Goal: Use online tool/utility: Use online tool/utility

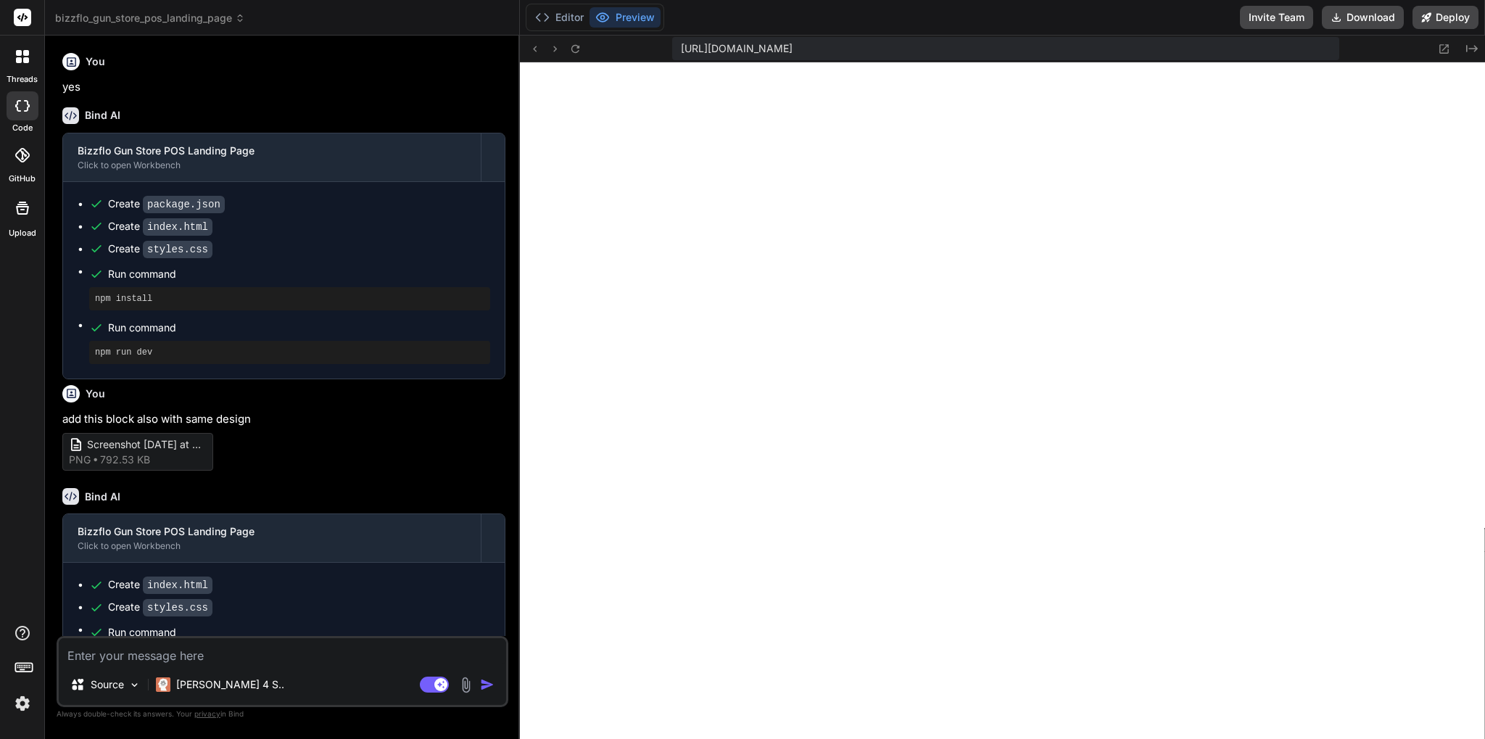
click at [225, 19] on span "bizzflo_gun_store_pos_landing_page" at bounding box center [150, 18] width 190 height 15
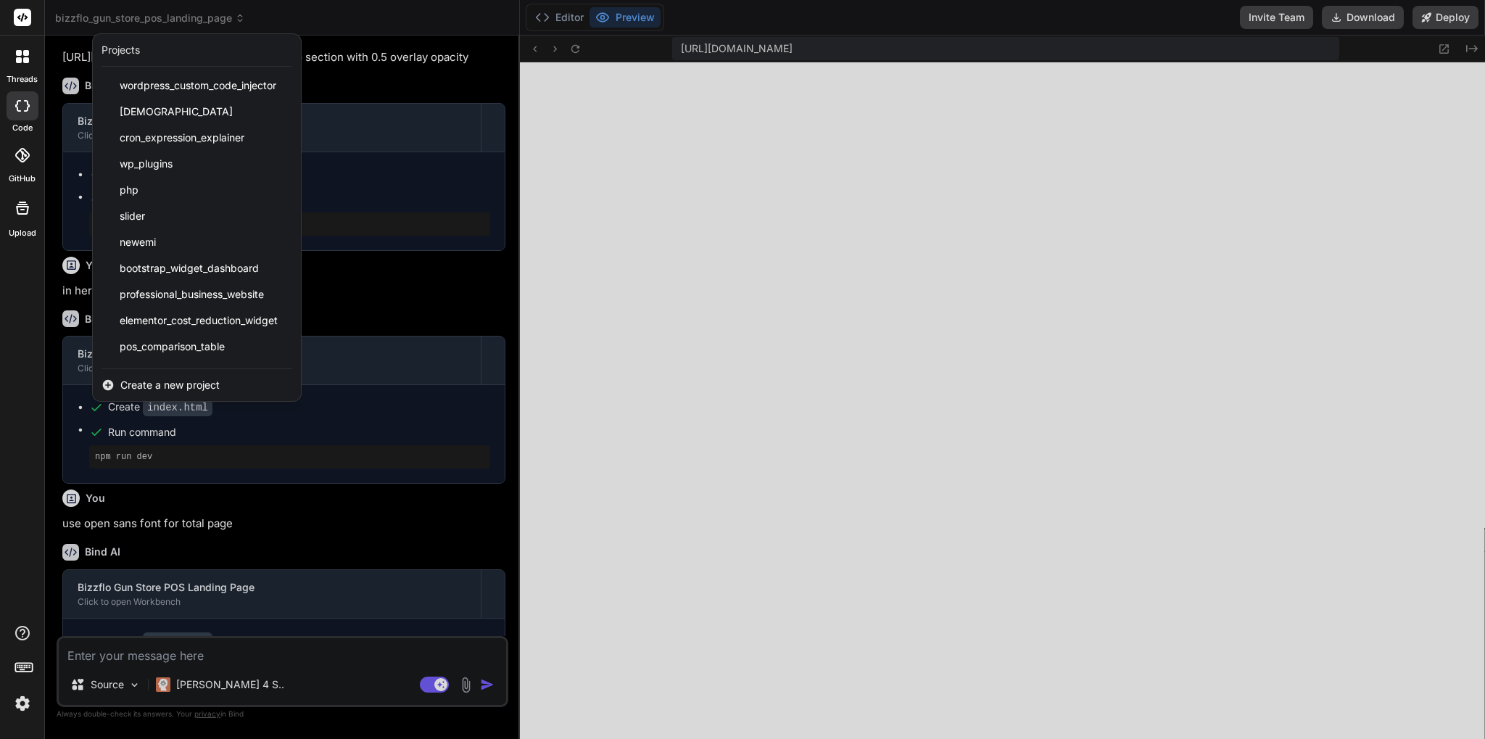
click at [196, 378] on span "Create a new project" at bounding box center [169, 385] width 99 height 15
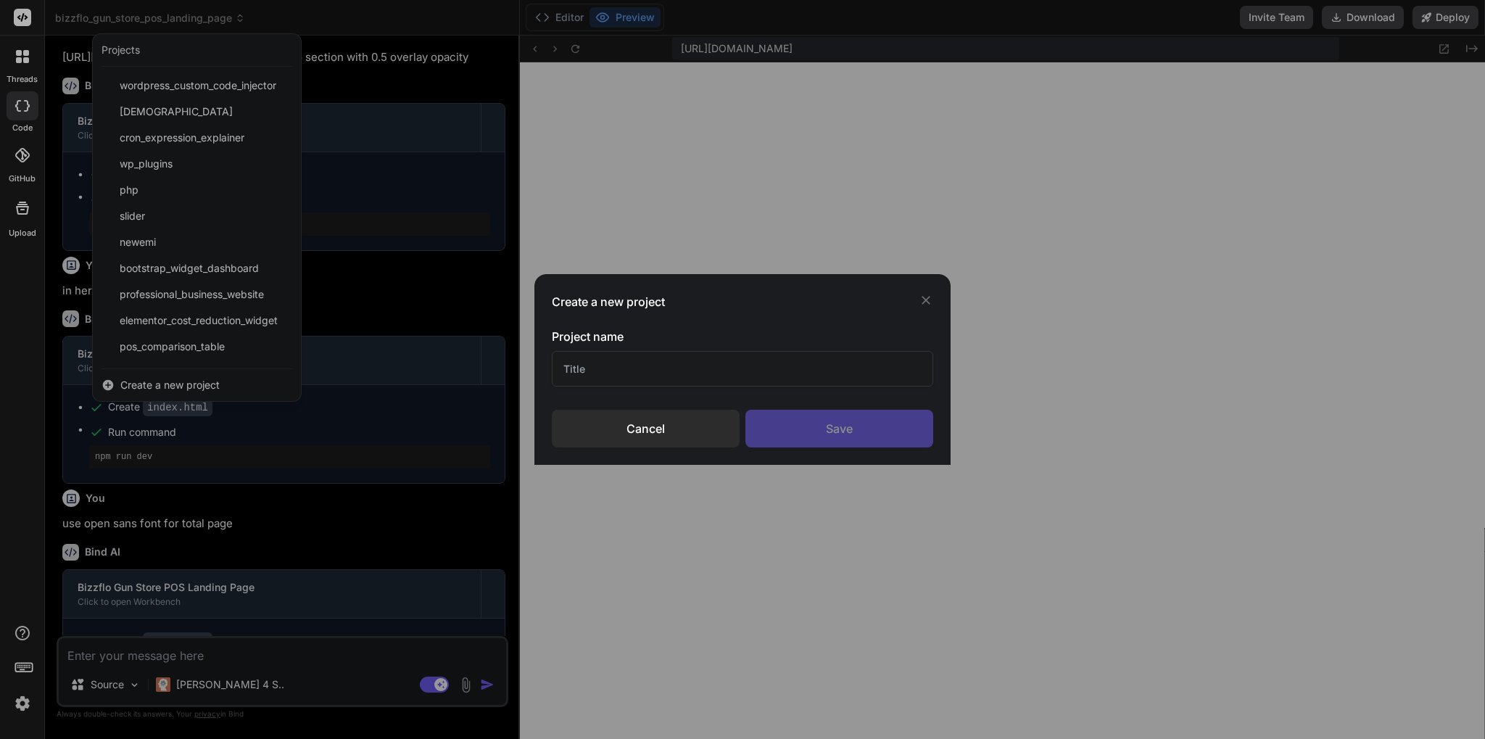
click at [642, 351] on input "text" at bounding box center [742, 369] width 381 height 36
type input "map"
click at [901, 427] on div "Save" at bounding box center [839, 429] width 188 height 38
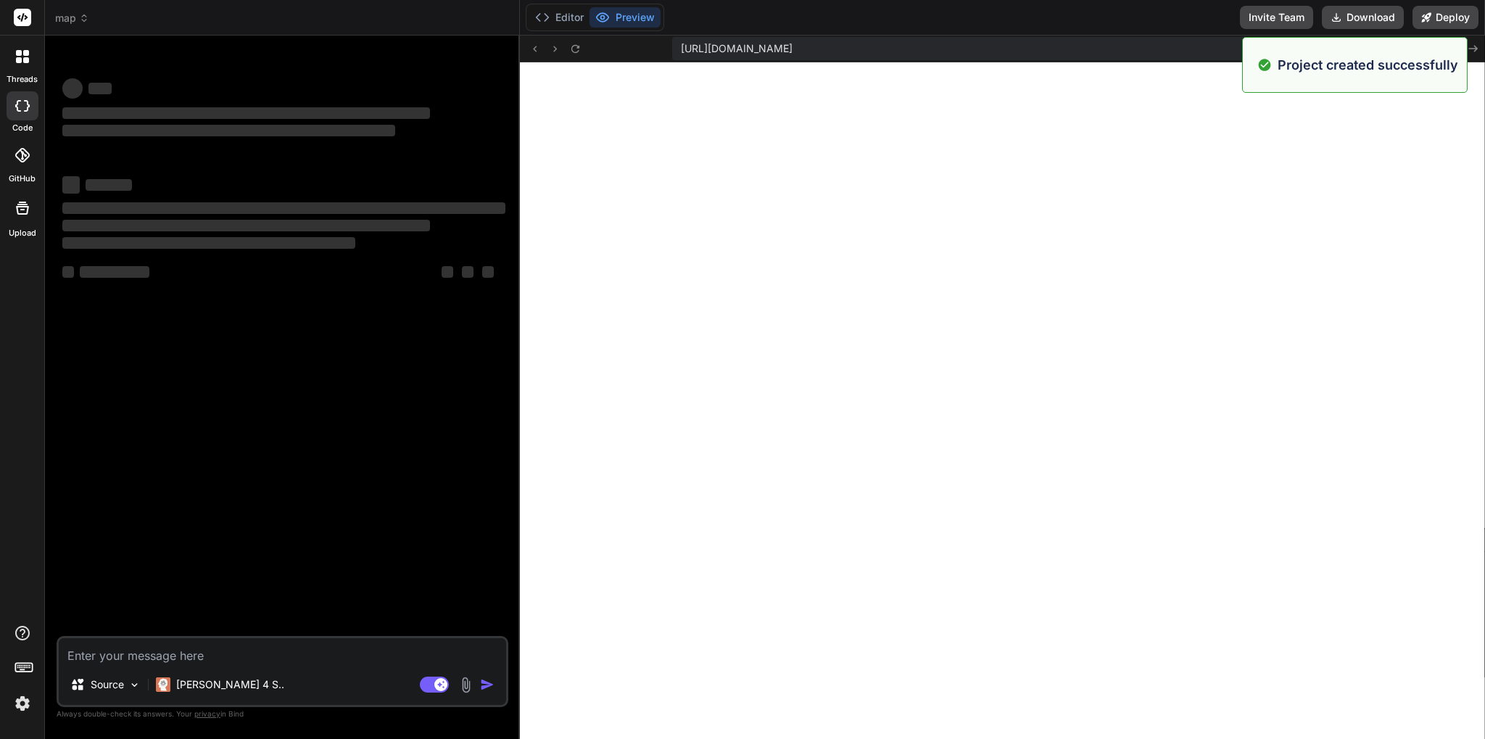
scroll to position [1543, 0]
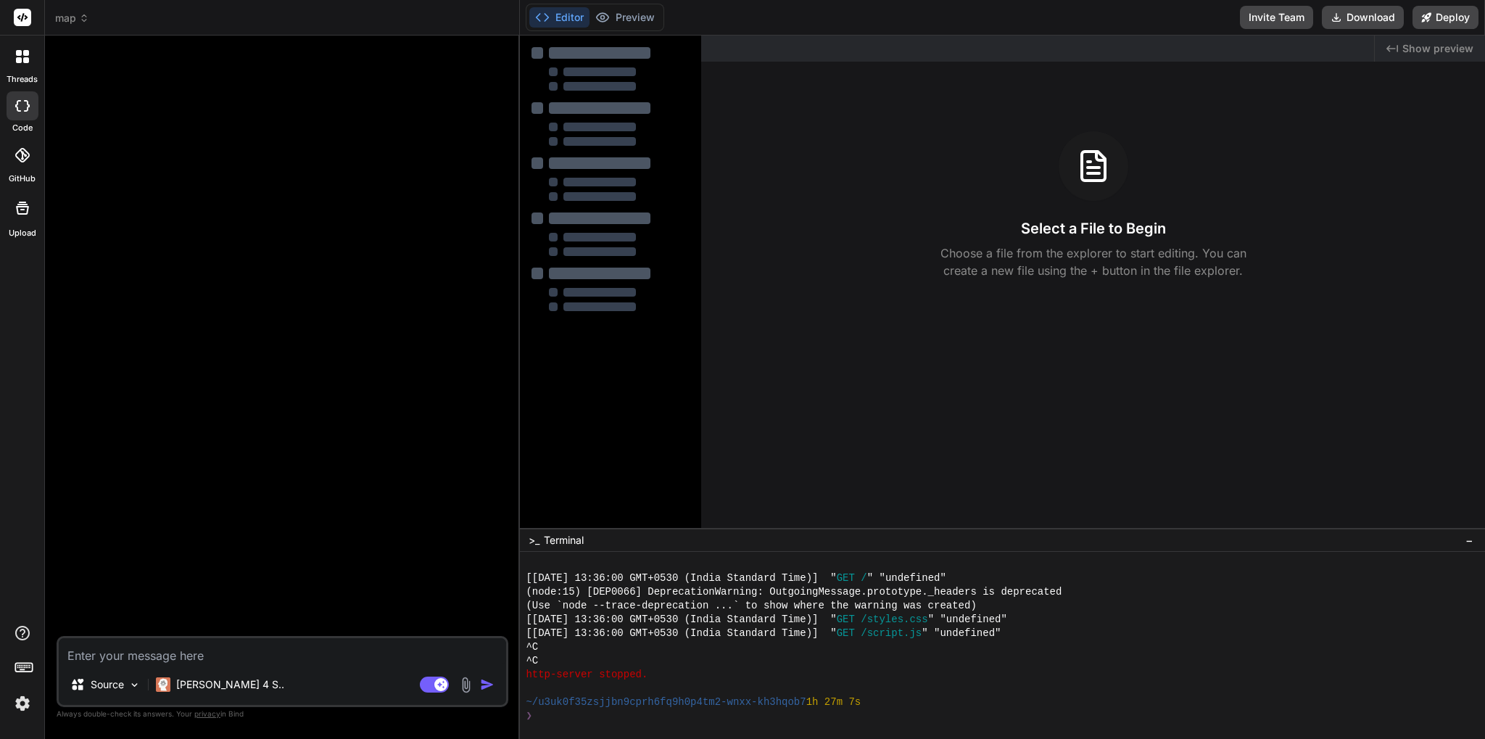
type textarea "x"
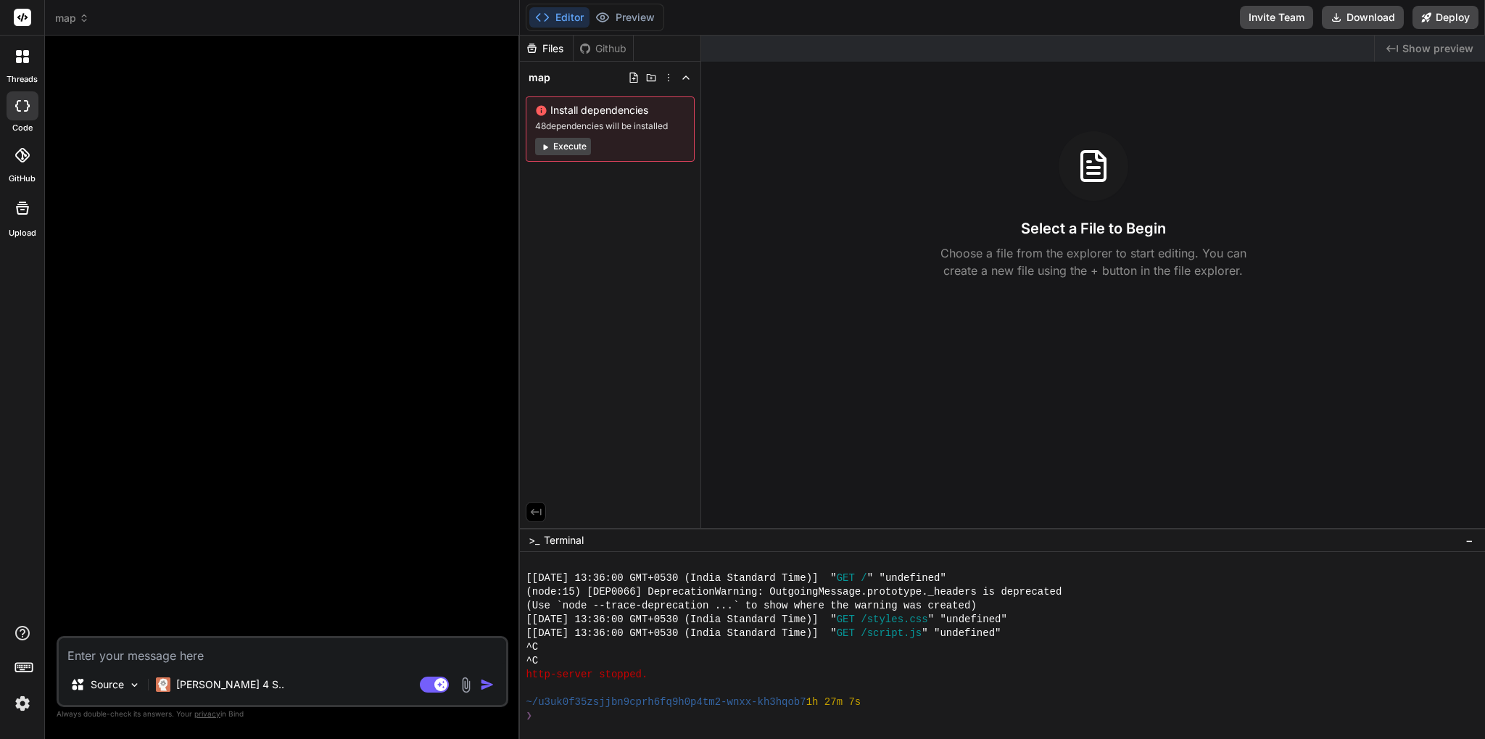
click at [91, 655] on textarea at bounding box center [282, 651] width 447 height 26
paste textarea "import React from "react"; import { MapContainer, TileLayer, Marker, Popup, Pol…"
type textarea "import React from "react"; import { MapContainer, TileLayer, Marker, Popup, Pol…"
type textarea "x"
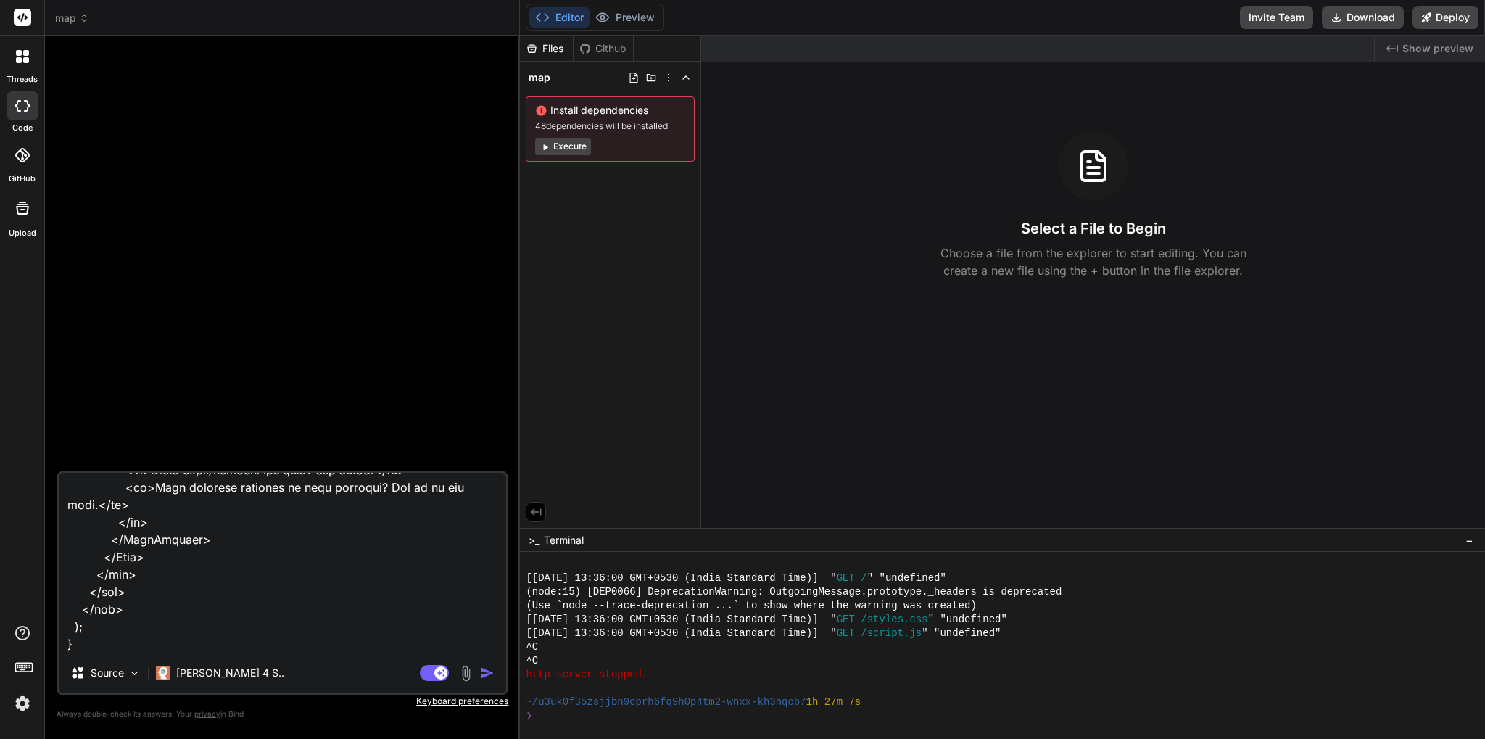
type textarea "import React from "react"; import { MapContainer, TileLayer, Marker, Popup, Pol…"
type textarea "x"
type textarea "import React from "react"; import { MapContainer, TileLayer, Marker, Popup, Pol…"
type textarea "x"
type textarea "import React from "react"; import { MapContainer, TileLayer, Marker, Popup, Pol…"
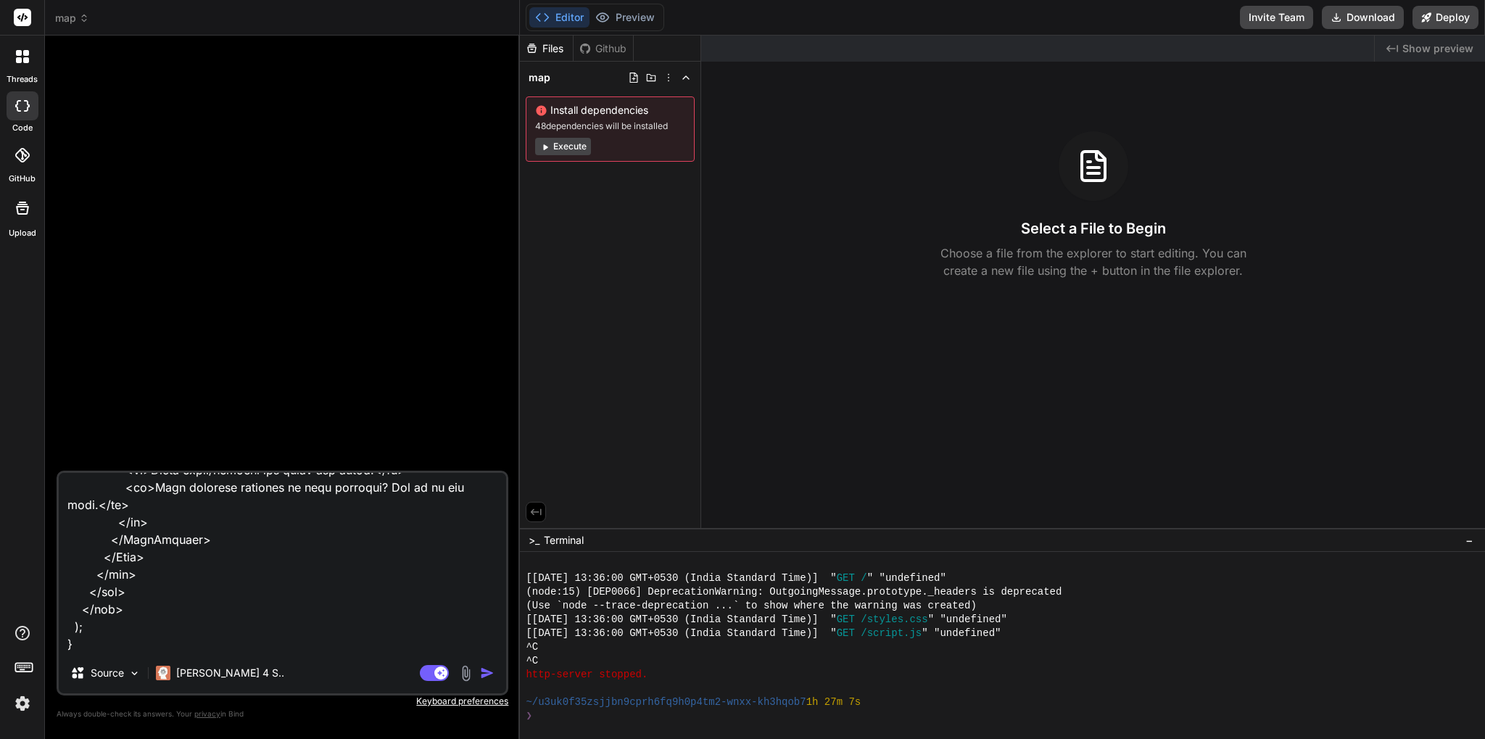
type textarea "x"
type textarea "import React from "react"; import { MapContainer, TileLayer, Marker, Popup, Pol…"
type textarea "x"
type textarea "import React from "react"; import { MapContainer, TileLayer, Marker, Popup, Pol…"
type textarea "x"
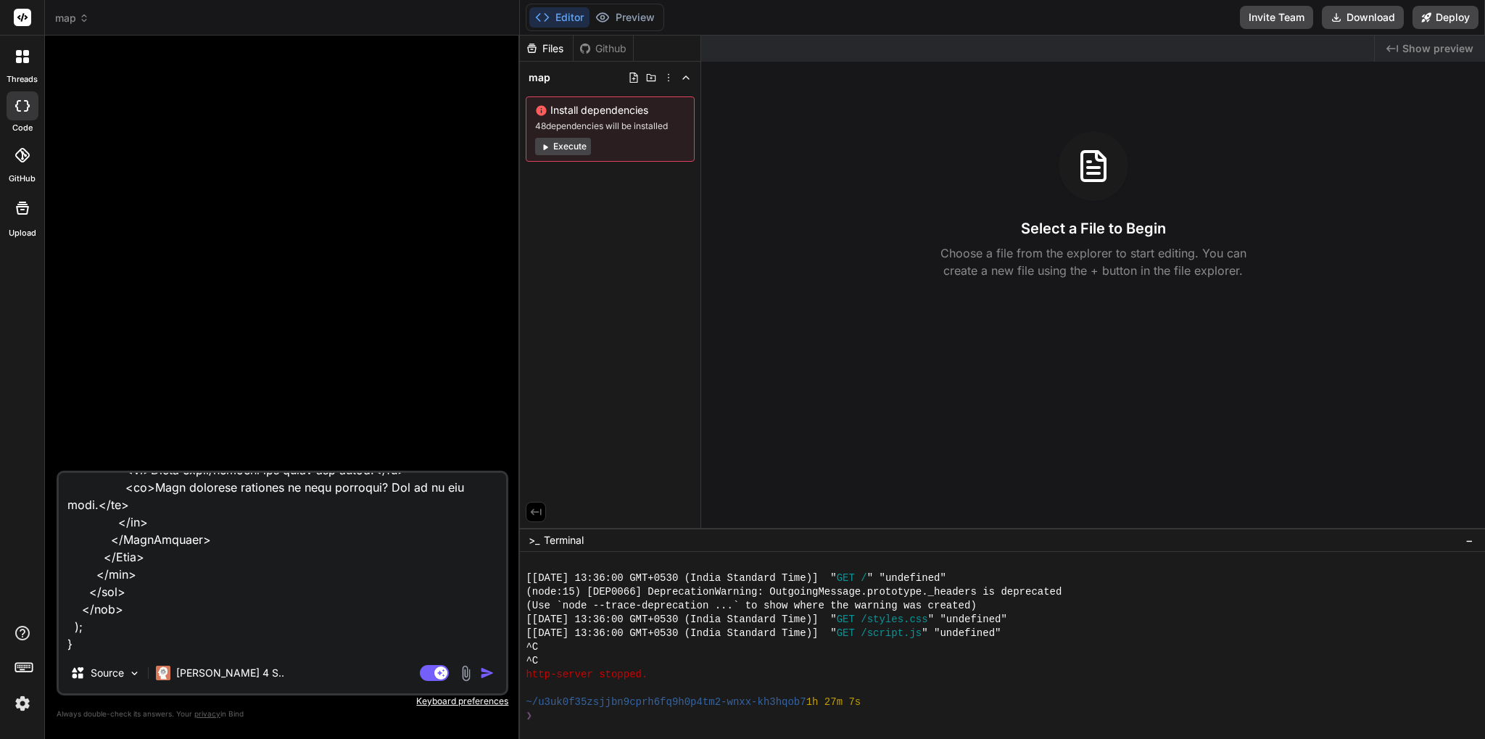
type textarea "import React from "react"; import { MapContainer, TileLayer, Marker, Popup, Pol…"
type textarea "x"
type textarea "import React from "react"; import { MapContainer, TileLayer, Marker, Popup, Pol…"
type textarea "x"
type textarea "import React from "react"; import { MapContainer, TileLayer, Marker, Popup, Pol…"
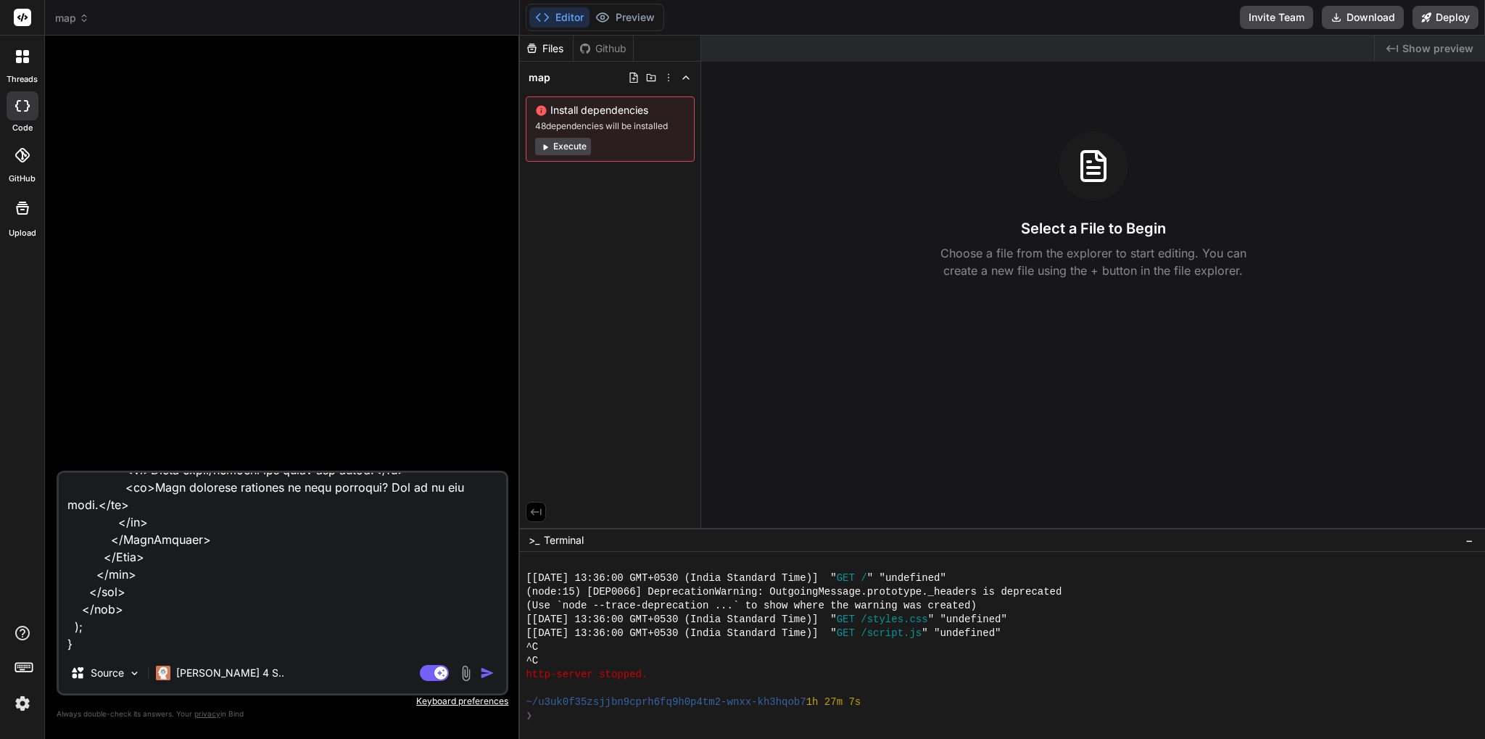
type textarea "x"
type textarea "import React from "react"; import { MapContainer, TileLayer, Marker, Popup, Pol…"
type textarea "x"
type textarea "import React from "react"; import { MapContainer, TileLayer, Marker, Popup, Pol…"
type textarea "x"
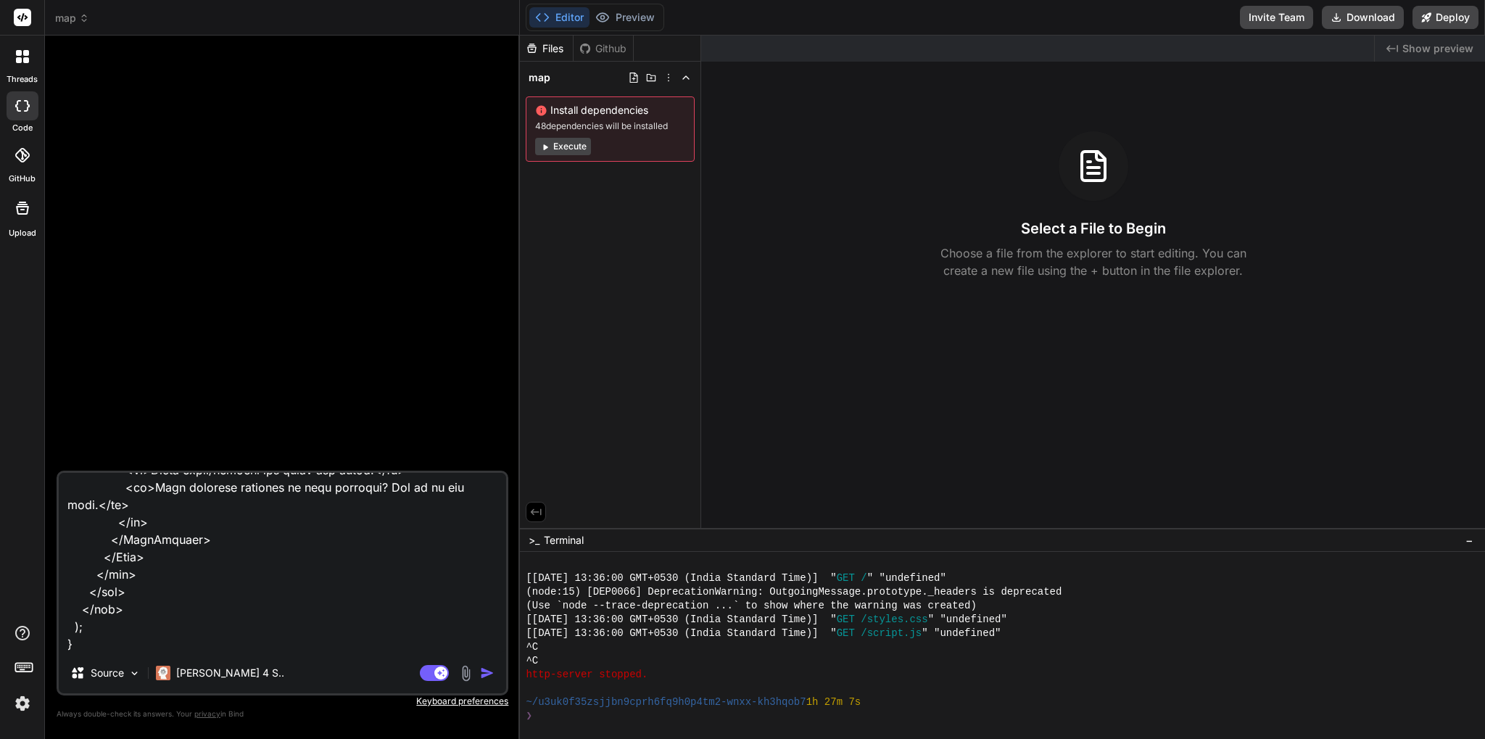
type textarea "import React from "react"; import { MapContainer, TileLayer, Marker, Popup, Pol…"
type textarea "x"
type textarea "import React from "react"; import { MapContainer, TileLayer, Marker, Popup, Pol…"
type textarea "x"
type textarea "import React from "react"; import { MapContainer, TileLayer, Marker, Popup, Pol…"
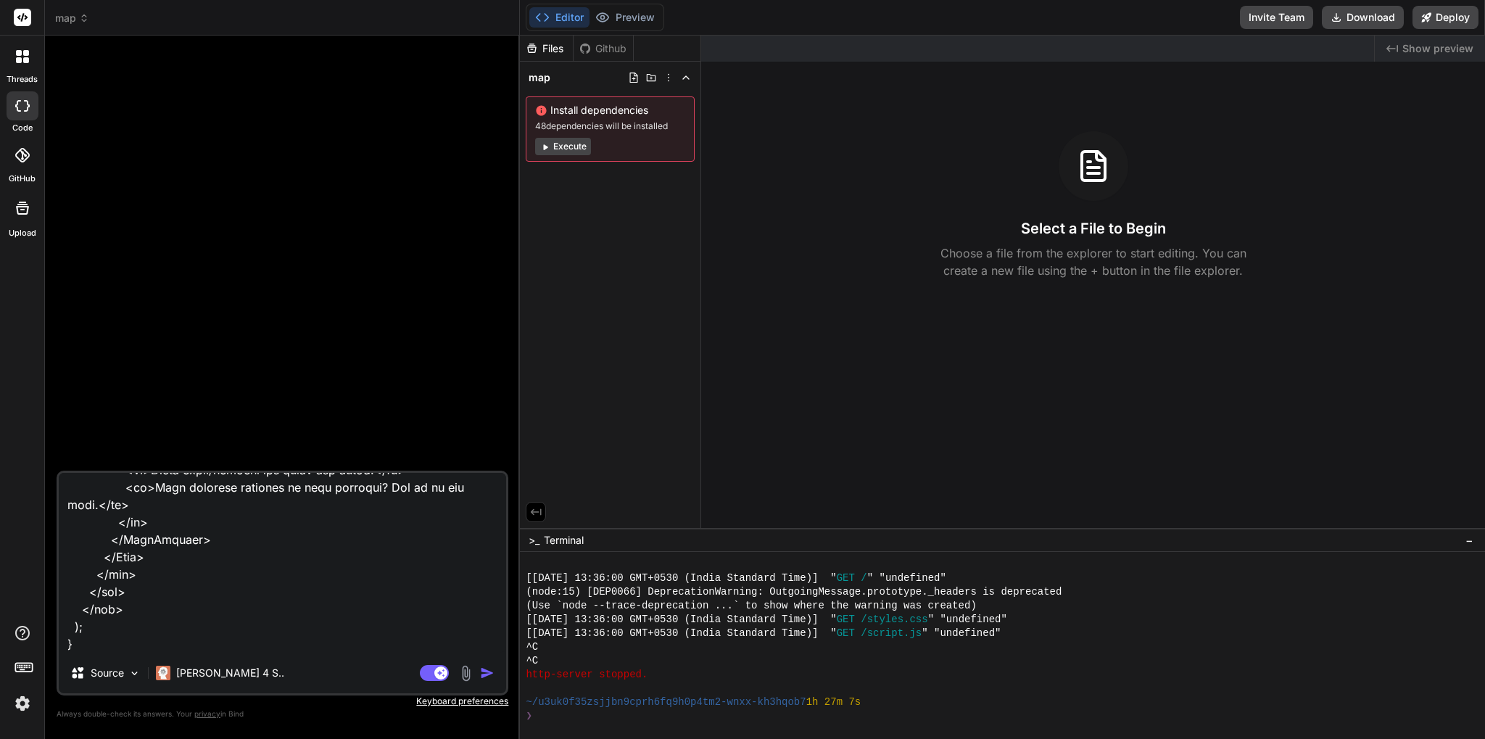
type textarea "x"
type textarea "import React from "react"; import { MapContainer, TileLayer, Marker, Popup, Pol…"
type textarea "x"
type textarea "import React from "react"; import { MapContainer, TileLayer, Marker, Popup, Pol…"
type textarea "x"
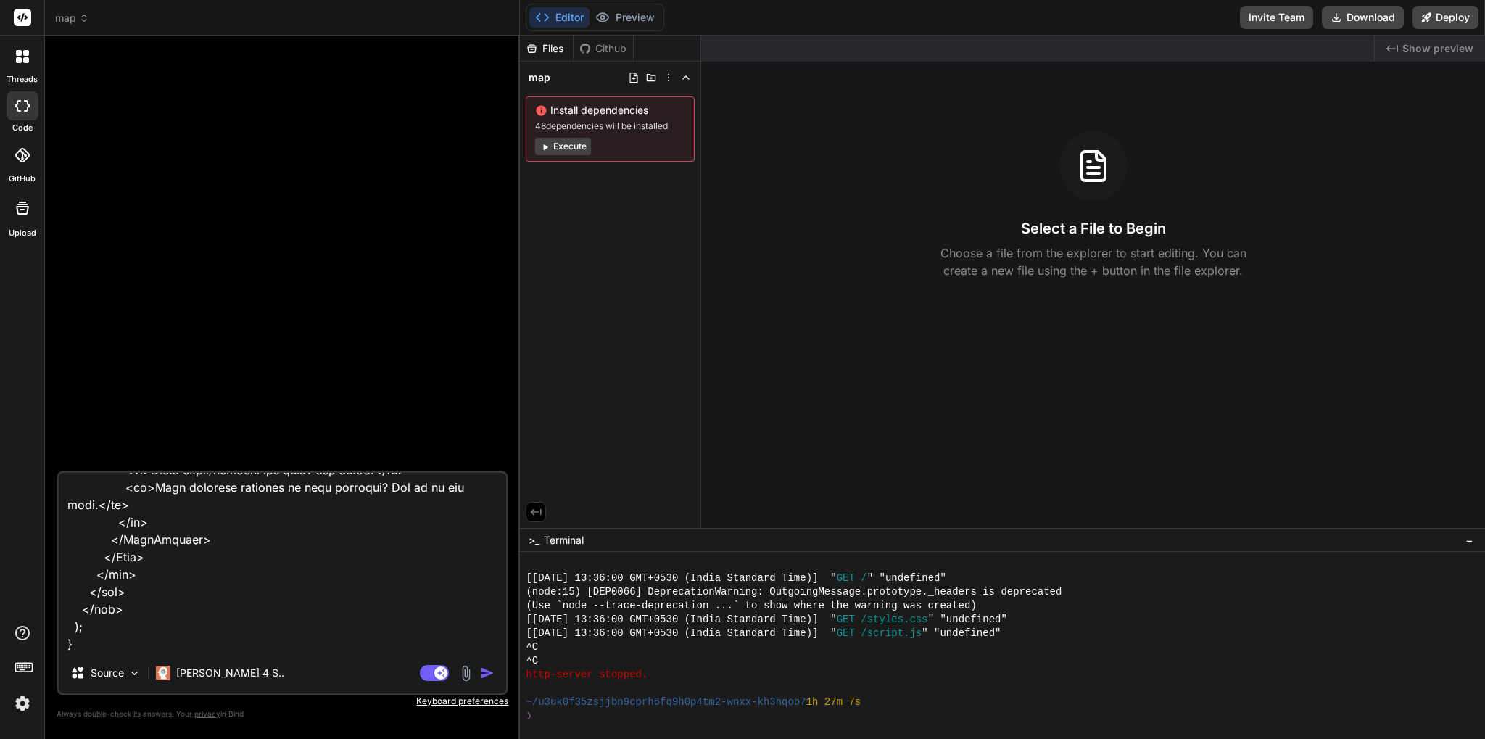
type textarea "import React from "react"; import { MapContainer, TileLayer, Marker, Popup, Pol…"
type textarea "x"
type textarea "import React from "react"; import { MapContainer, TileLayer, Marker, Popup, Pol…"
type textarea "x"
type textarea "import React from "react"; import { MapContainer, TileLayer, Marker, Popup, Pol…"
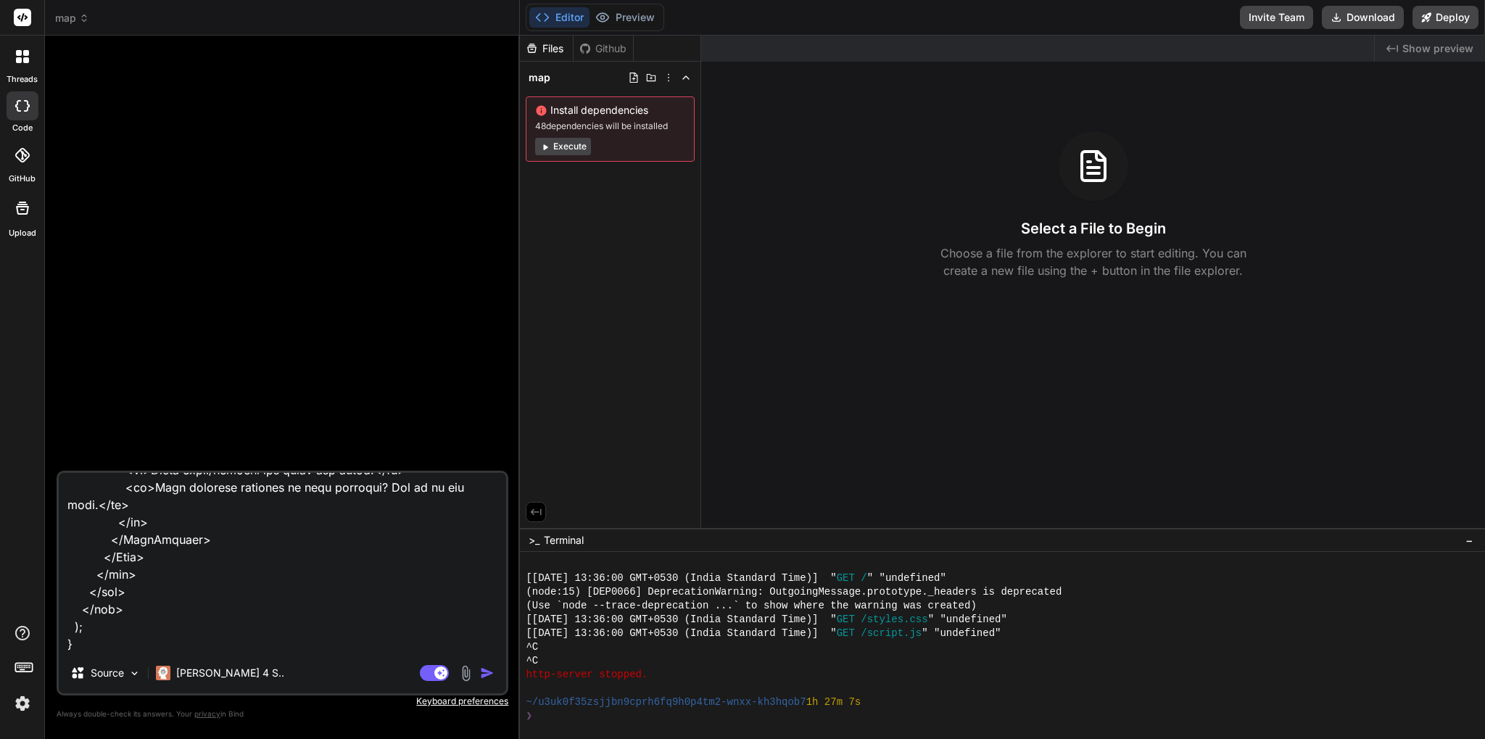
type textarea "x"
type textarea "import React from "react"; import { MapContainer, TileLayer, Marker, Popup, Pol…"
type textarea "x"
type textarea "import React from "react"; import { MapContainer, TileLayer, Marker, Popup, Pol…"
type textarea "x"
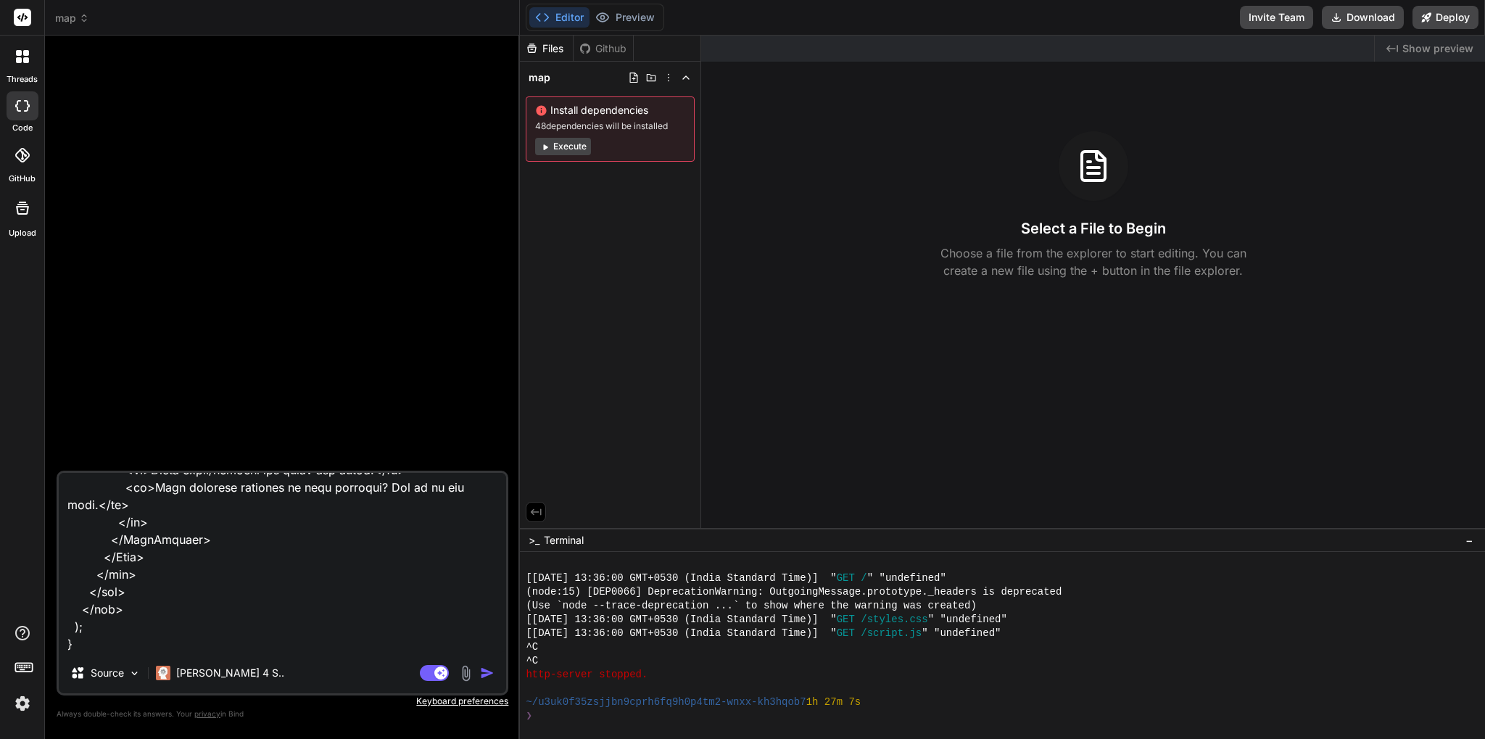
type textarea "import React from "react"; import { MapContainer, TileLayer, Marker, Popup, Pol…"
type textarea "x"
type textarea "import React from "react"; import { MapContainer, TileLayer, Marker, Popup, Pol…"
type textarea "x"
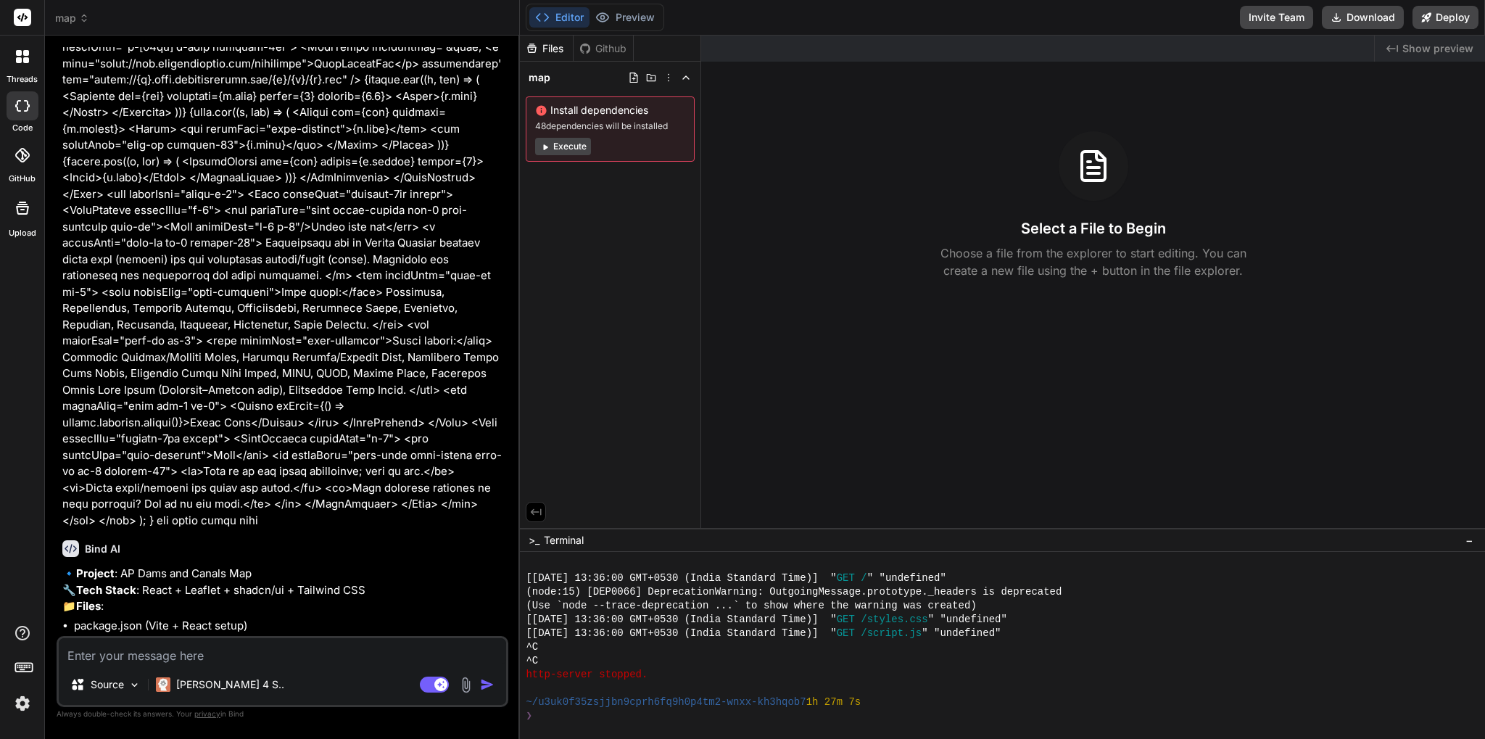
scroll to position [950, 0]
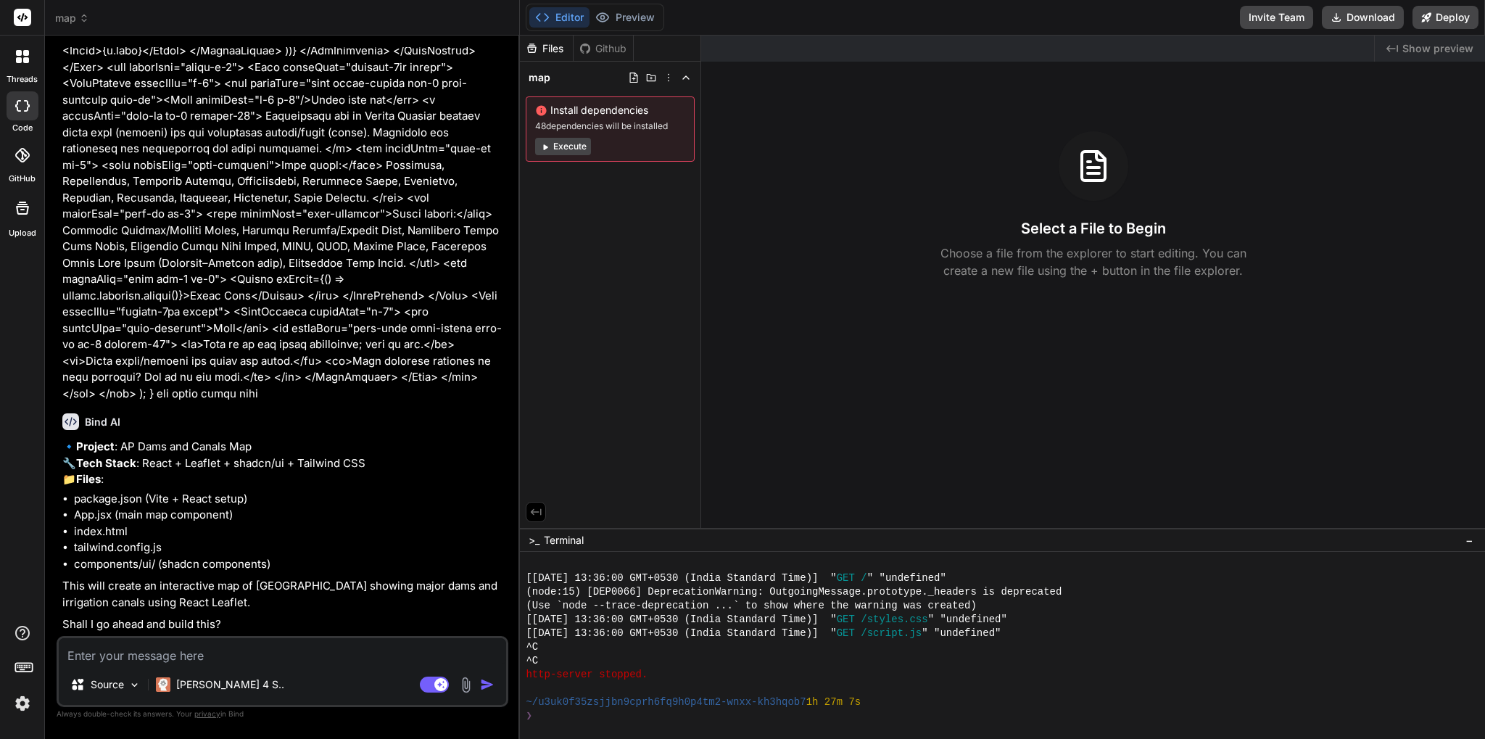
type textarea "x"
type textarea "y"
type textarea "x"
type textarea "ye"
type textarea "x"
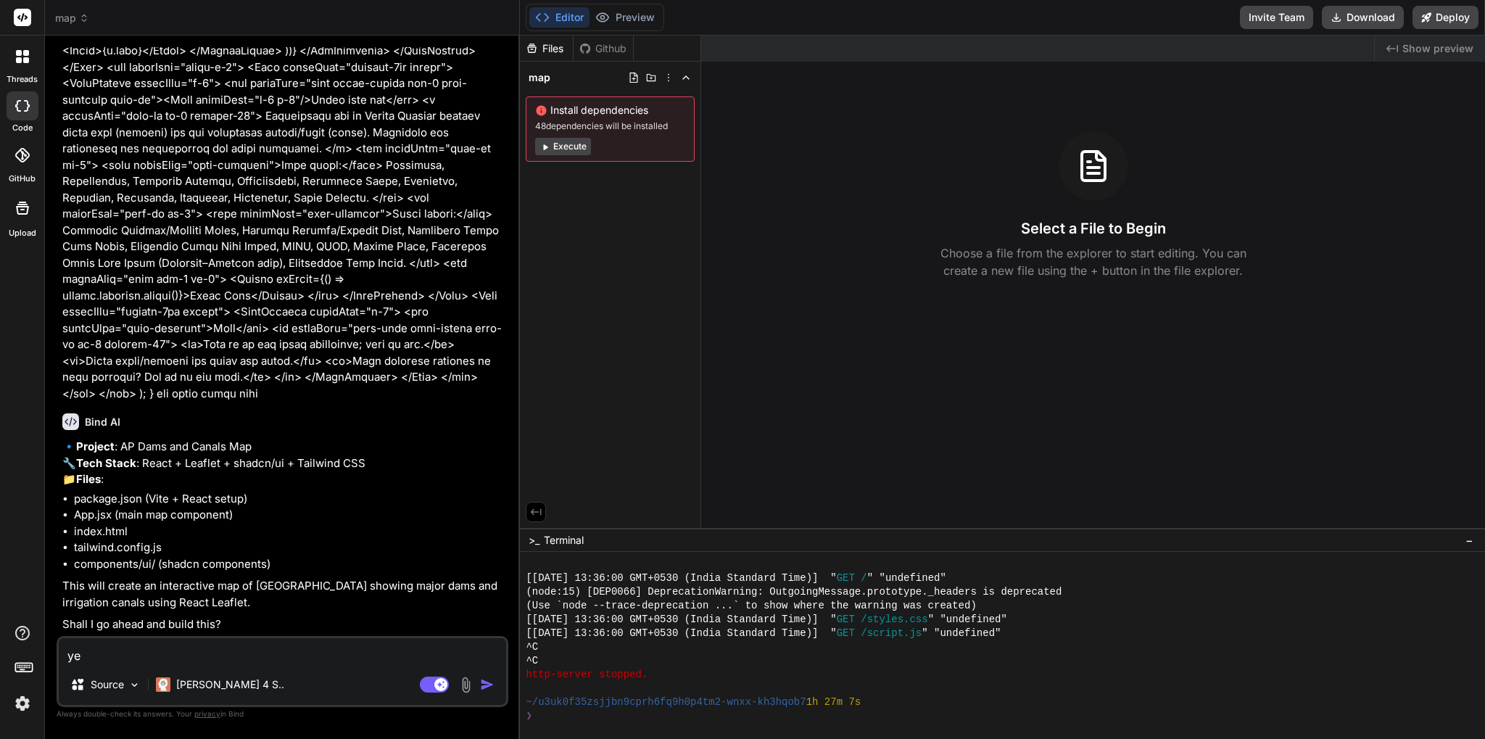
type textarea "yes"
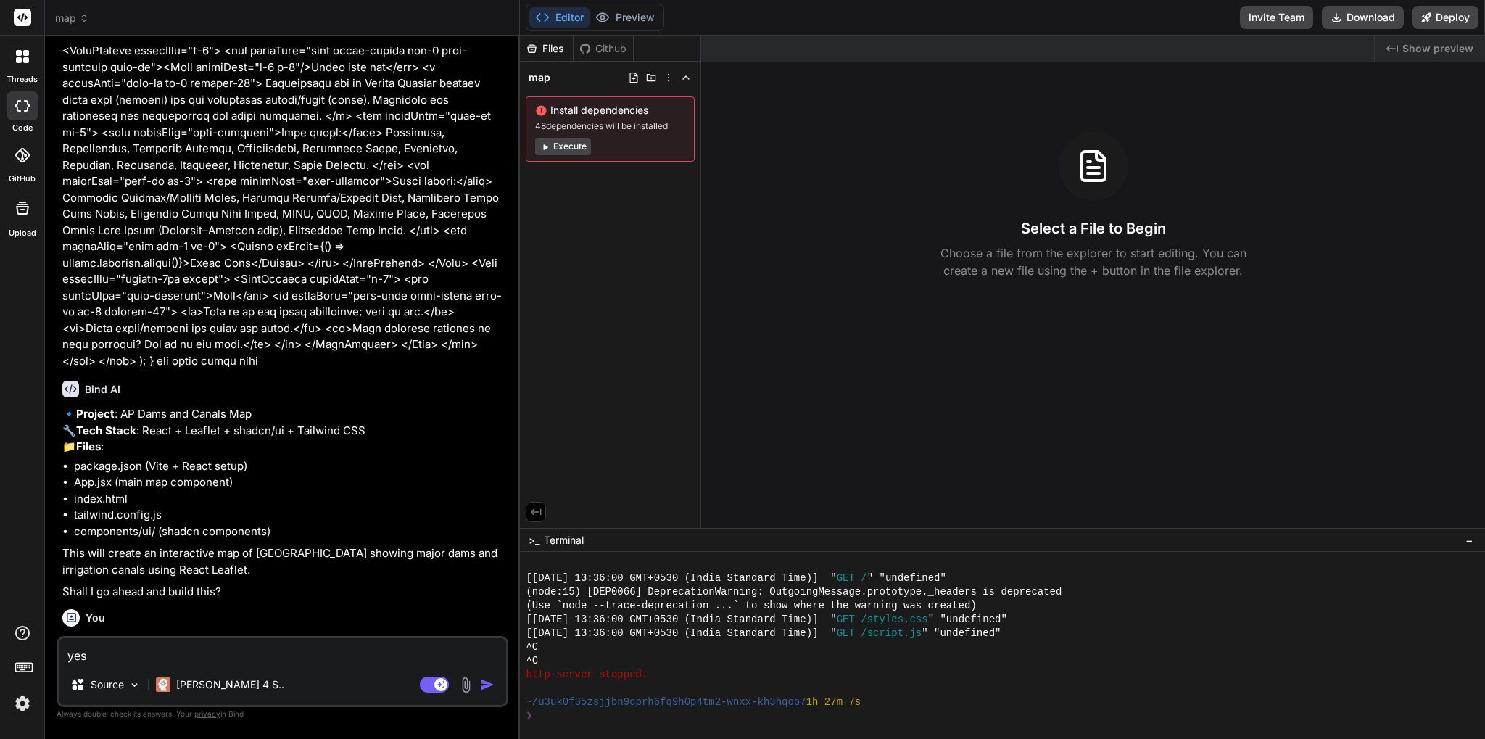
type textarea "x"
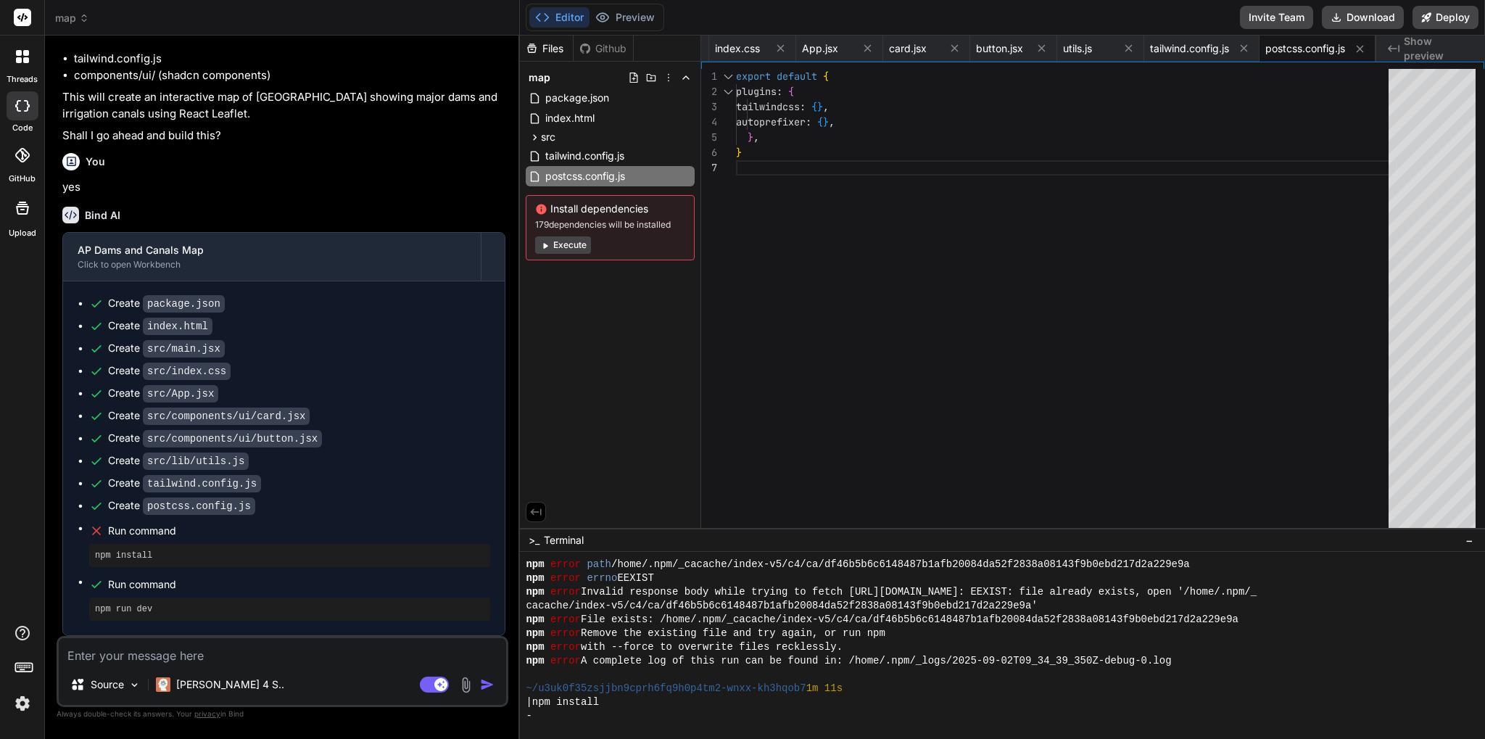
scroll to position [2039, 0]
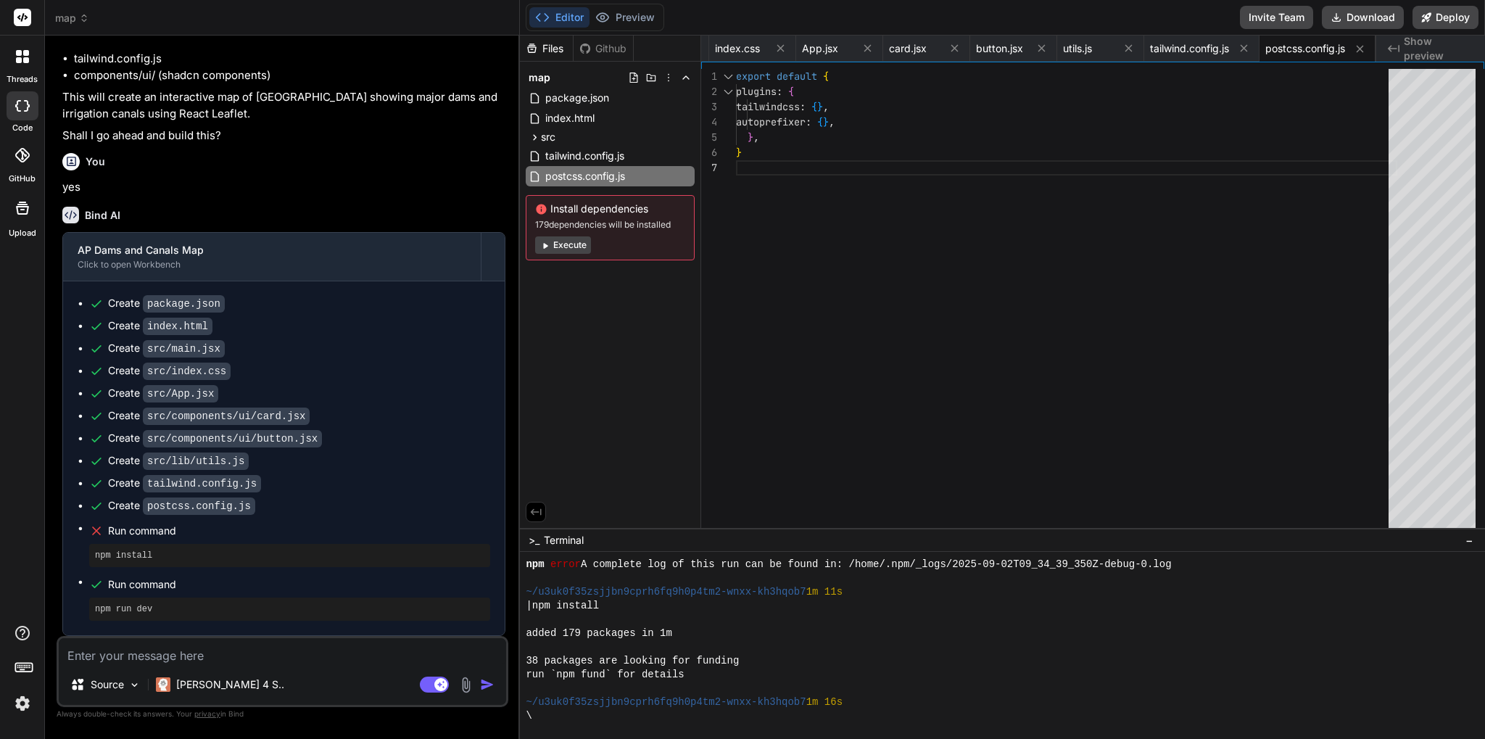
type textarea "x"
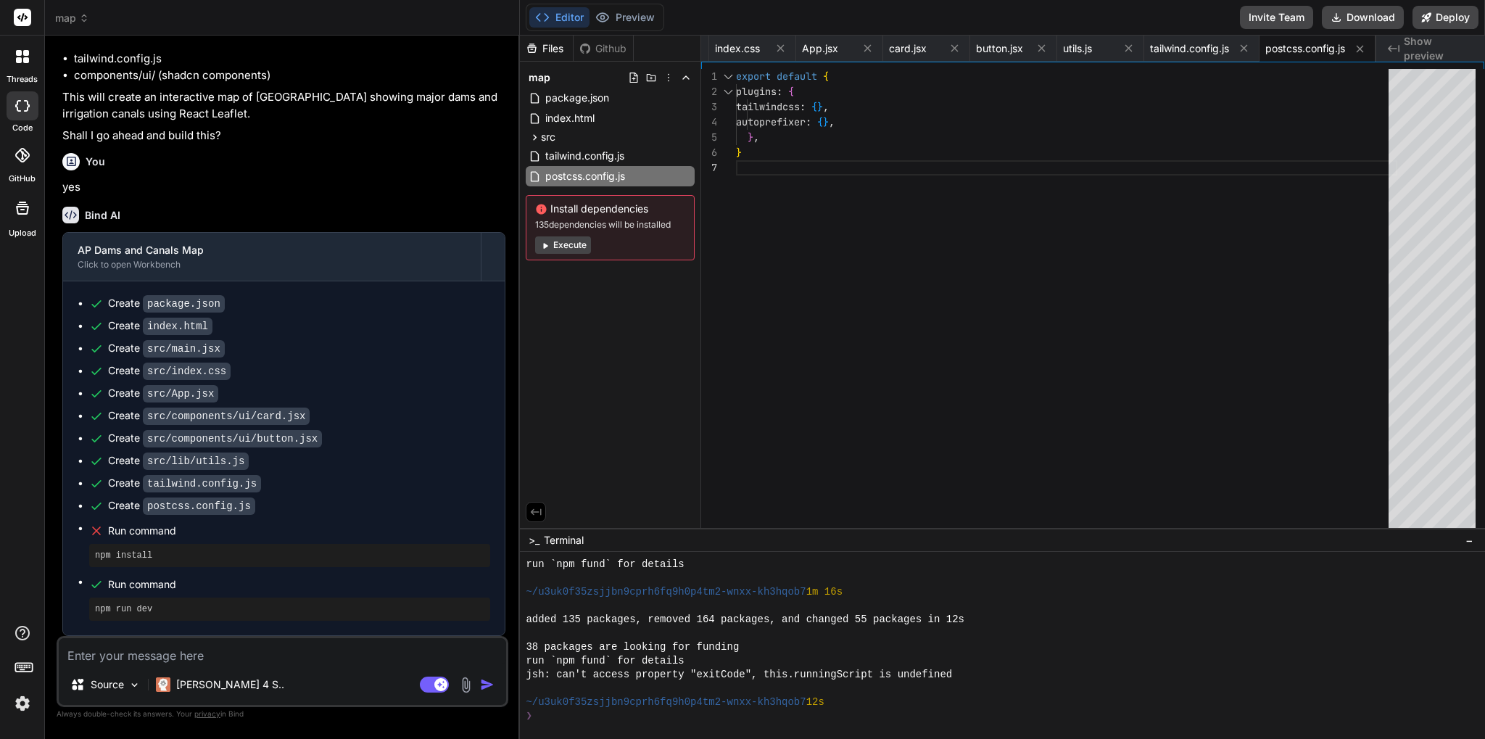
click at [1433, 49] on span "Show preview" at bounding box center [1439, 48] width 70 height 29
click at [1440, 45] on span "Show preview" at bounding box center [1439, 48] width 70 height 29
click at [226, 655] on textarea at bounding box center [282, 651] width 447 height 26
type textarea "s"
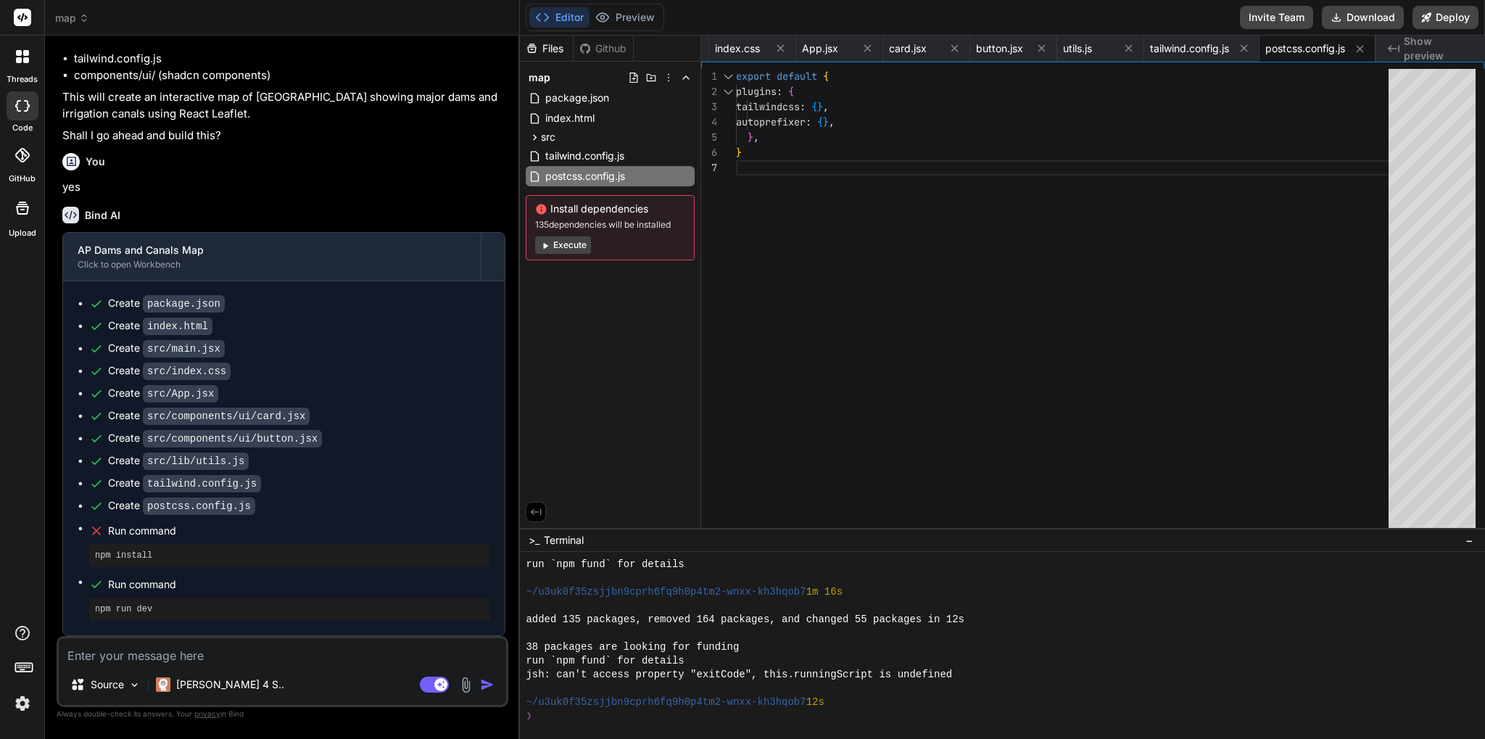
type textarea "x"
type textarea "sh"
type textarea "x"
type textarea "sho"
type textarea "x"
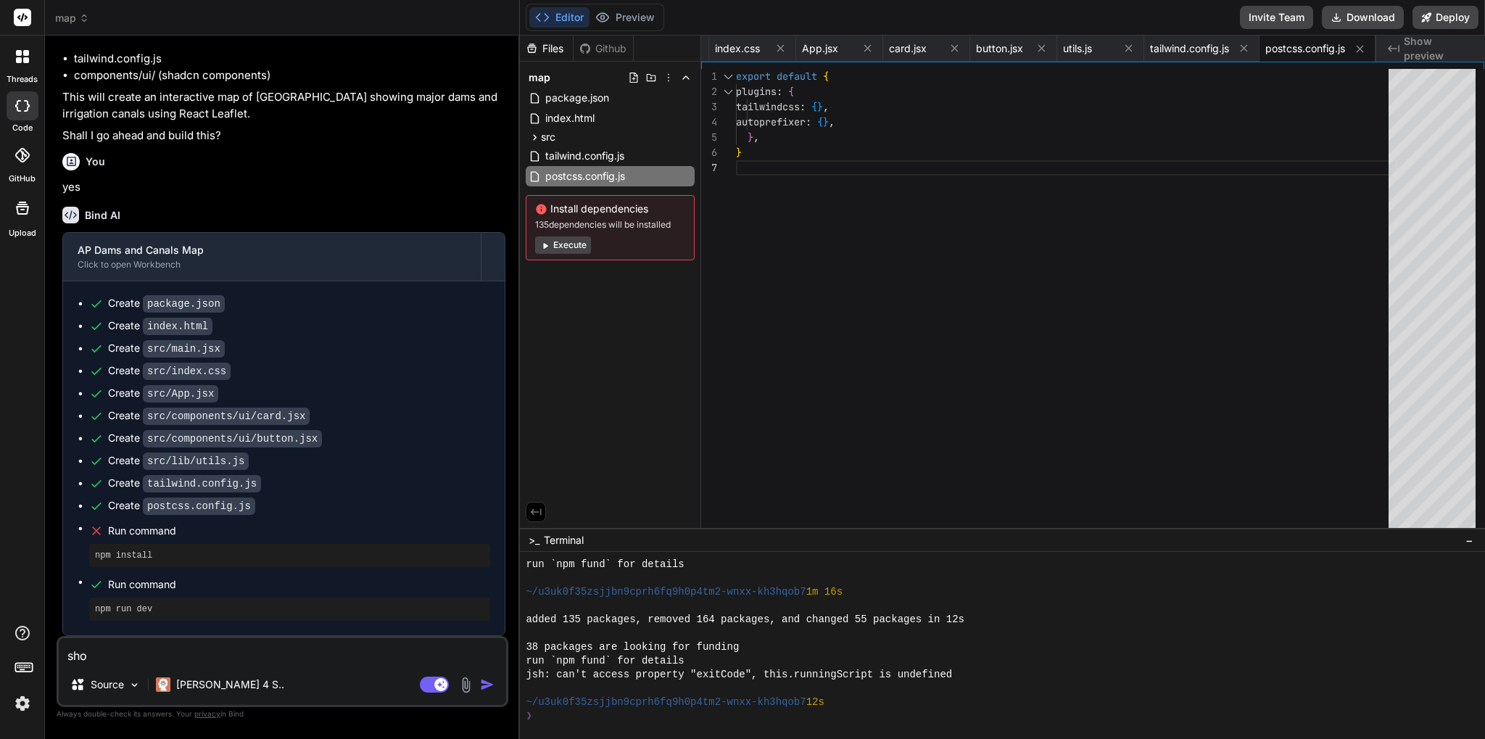
type textarea "show"
type textarea "x"
type textarea "show"
type textarea "x"
type textarea "show p"
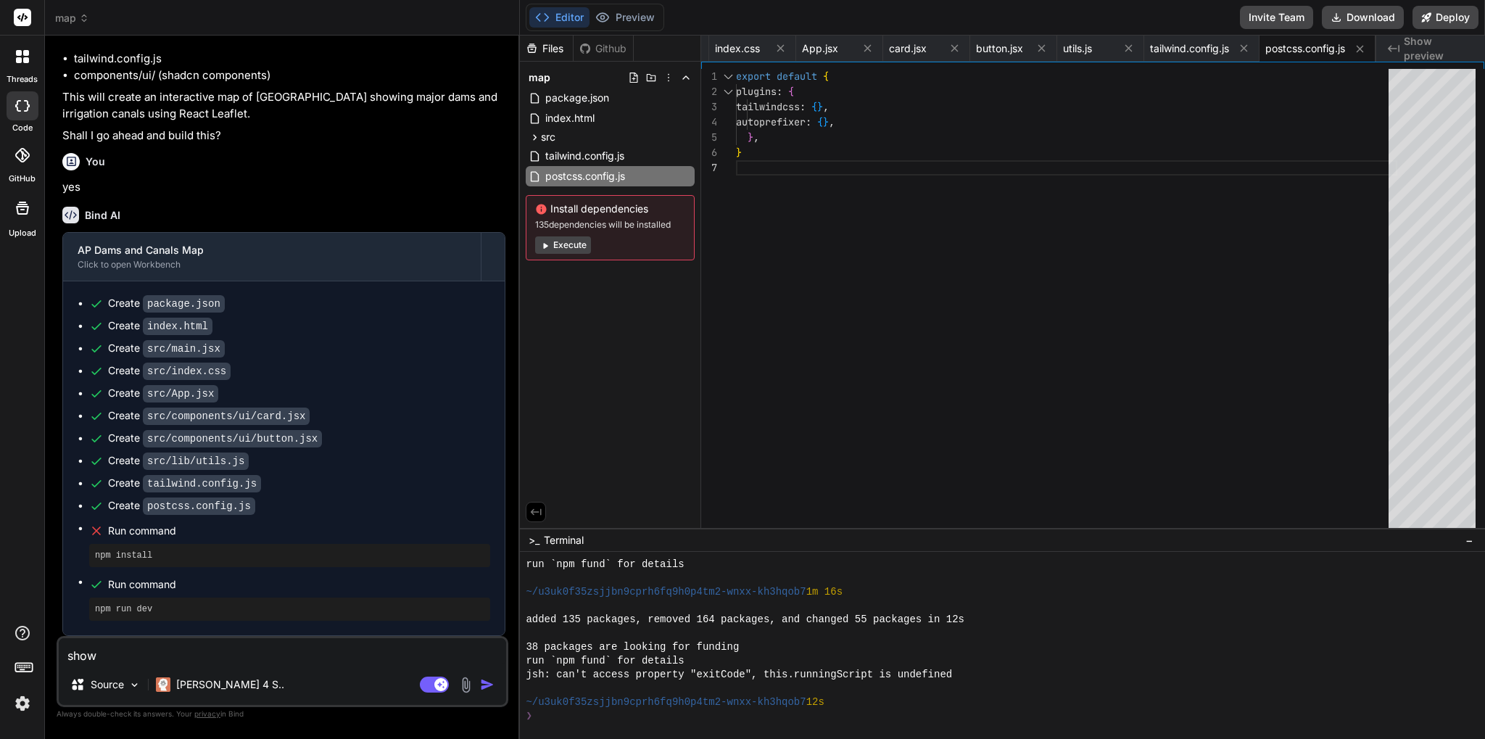
type textarea "x"
type textarea "show pr"
type textarea "x"
type textarea "show pre"
type textarea "x"
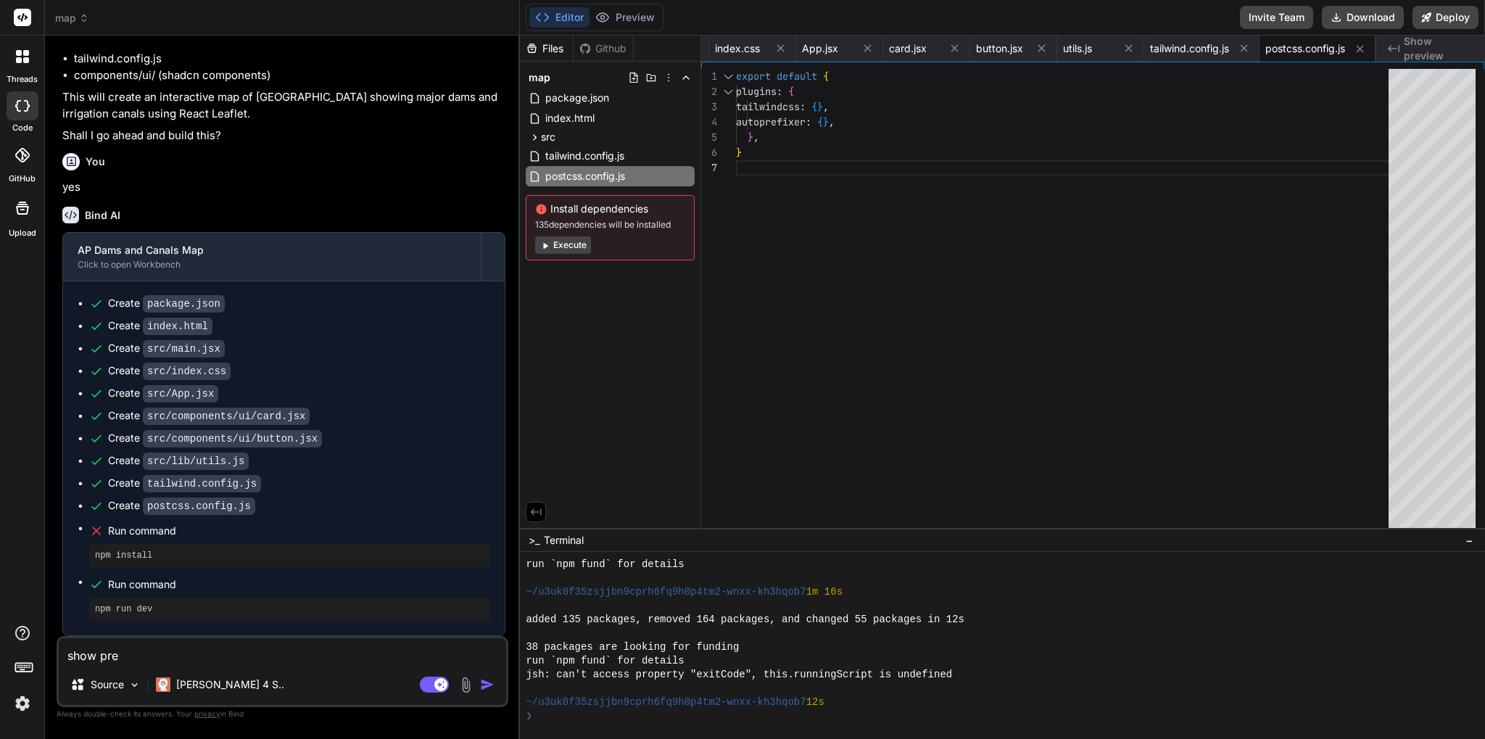
type textarea "show prev"
type textarea "x"
type textarea "show previ"
type textarea "x"
type textarea "show previe"
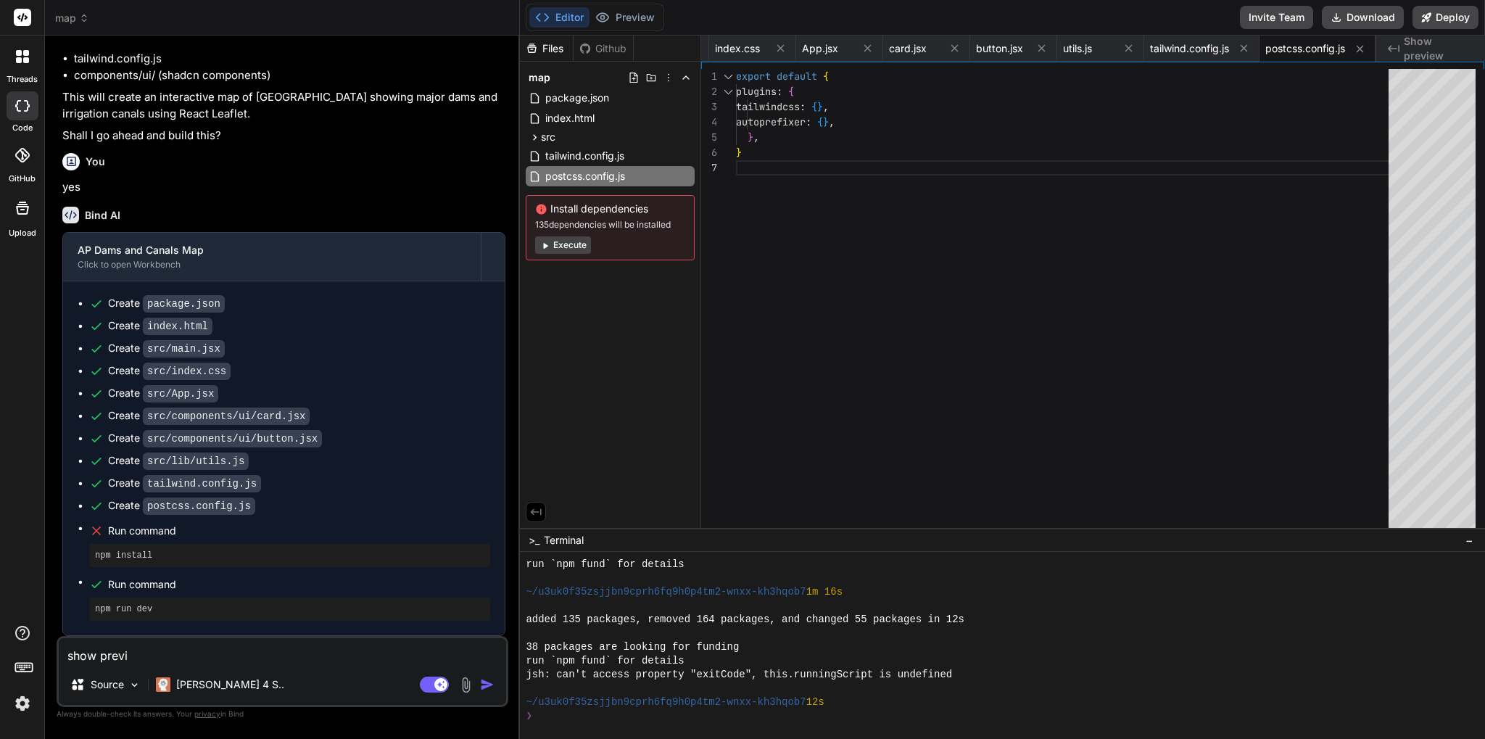
type textarea "x"
type textarea "show preview"
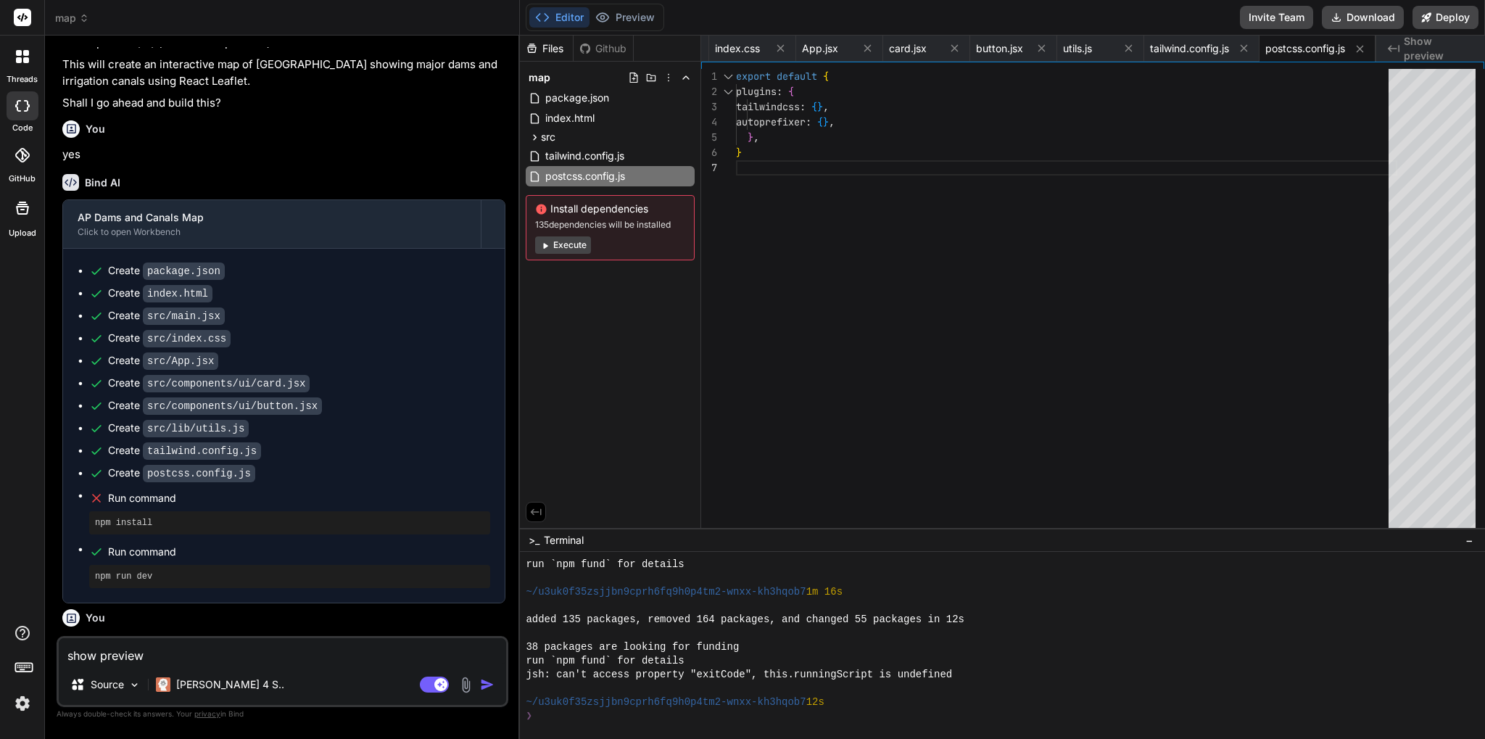
type textarea "x"
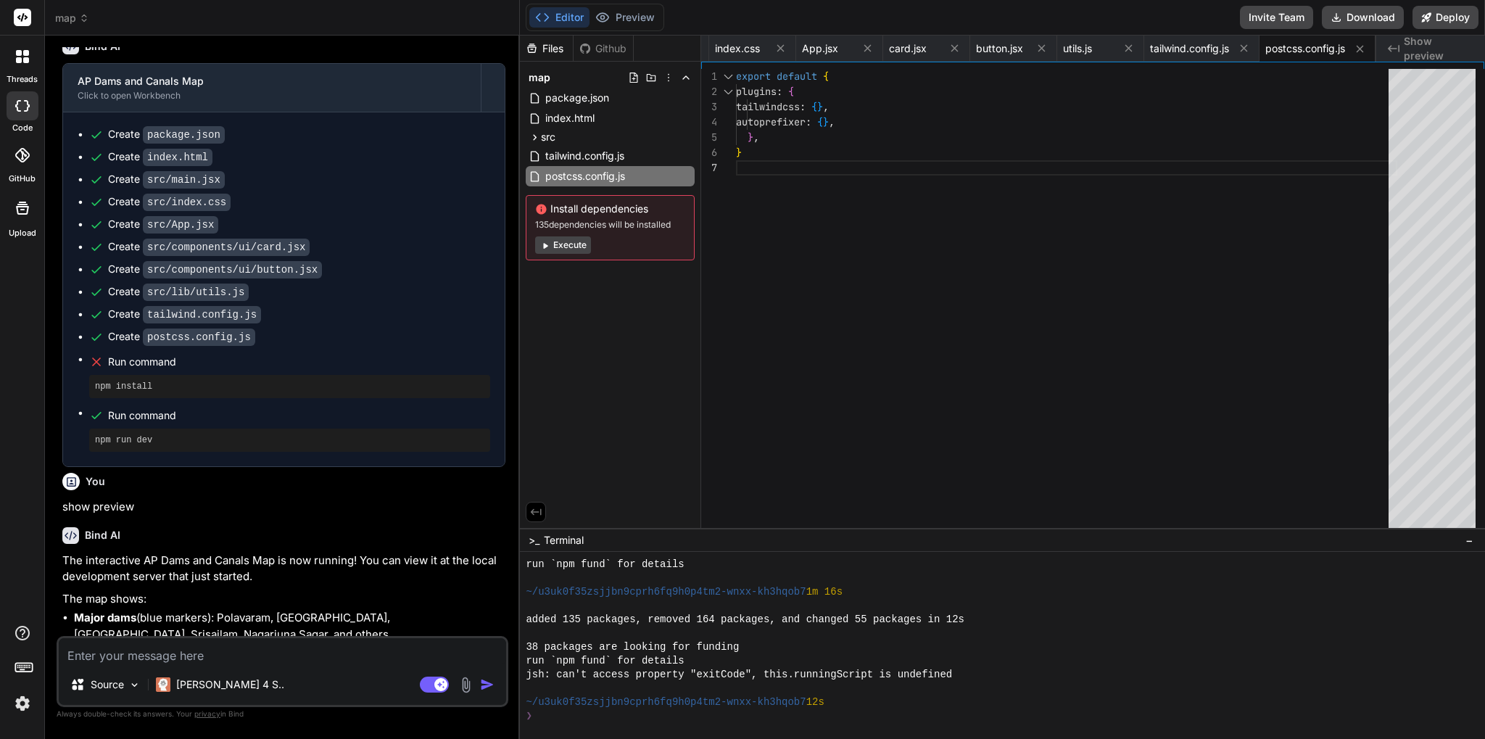
scroll to position [1811, 0]
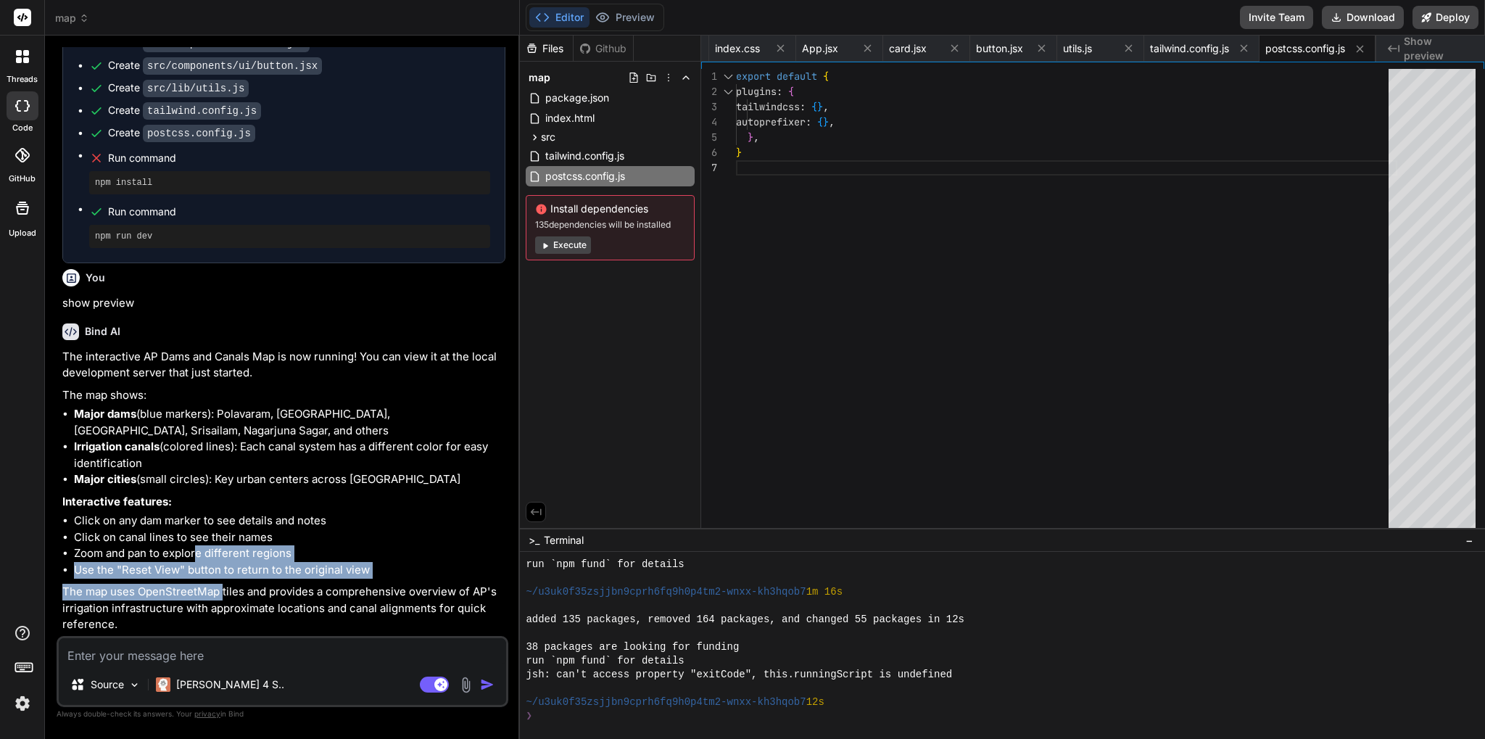
drag, startPoint x: 196, startPoint y: 547, endPoint x: 220, endPoint y: 587, distance: 46.9
click at [220, 587] on div "The interactive AP Dams and Canals Map is now running! You can view it at the l…" at bounding box center [283, 491] width 443 height 284
click at [221, 588] on p "The map uses OpenStreetMap tiles and provides a comprehensive overview of AP's …" at bounding box center [283, 608] width 443 height 49
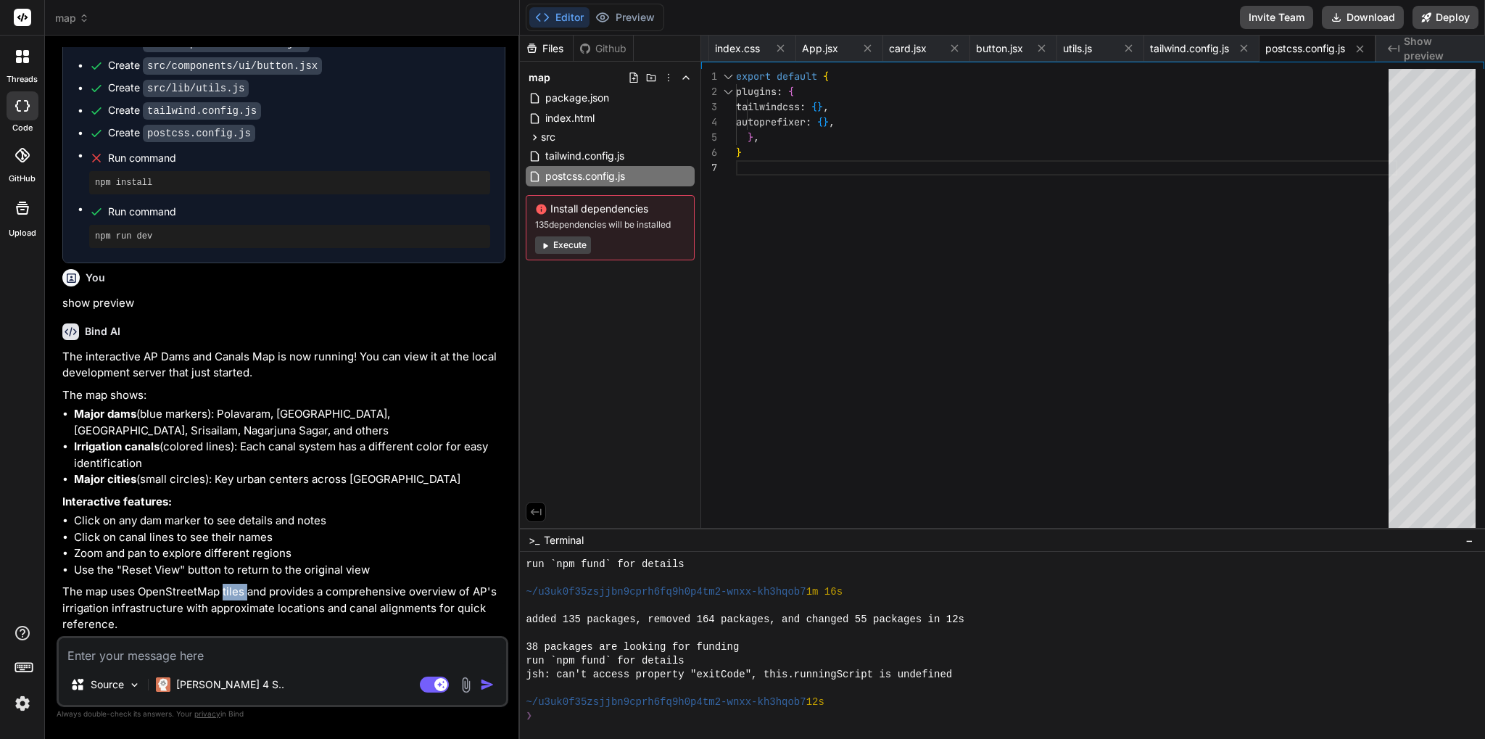
click at [221, 588] on p "The map uses OpenStreetMap tiles and provides a comprehensive overview of AP's …" at bounding box center [283, 608] width 443 height 49
click at [1418, 41] on div "Created with Pixso. Show preview" at bounding box center [1430, 49] width 109 height 26
click at [579, 251] on button "Execute" at bounding box center [563, 244] width 56 height 17
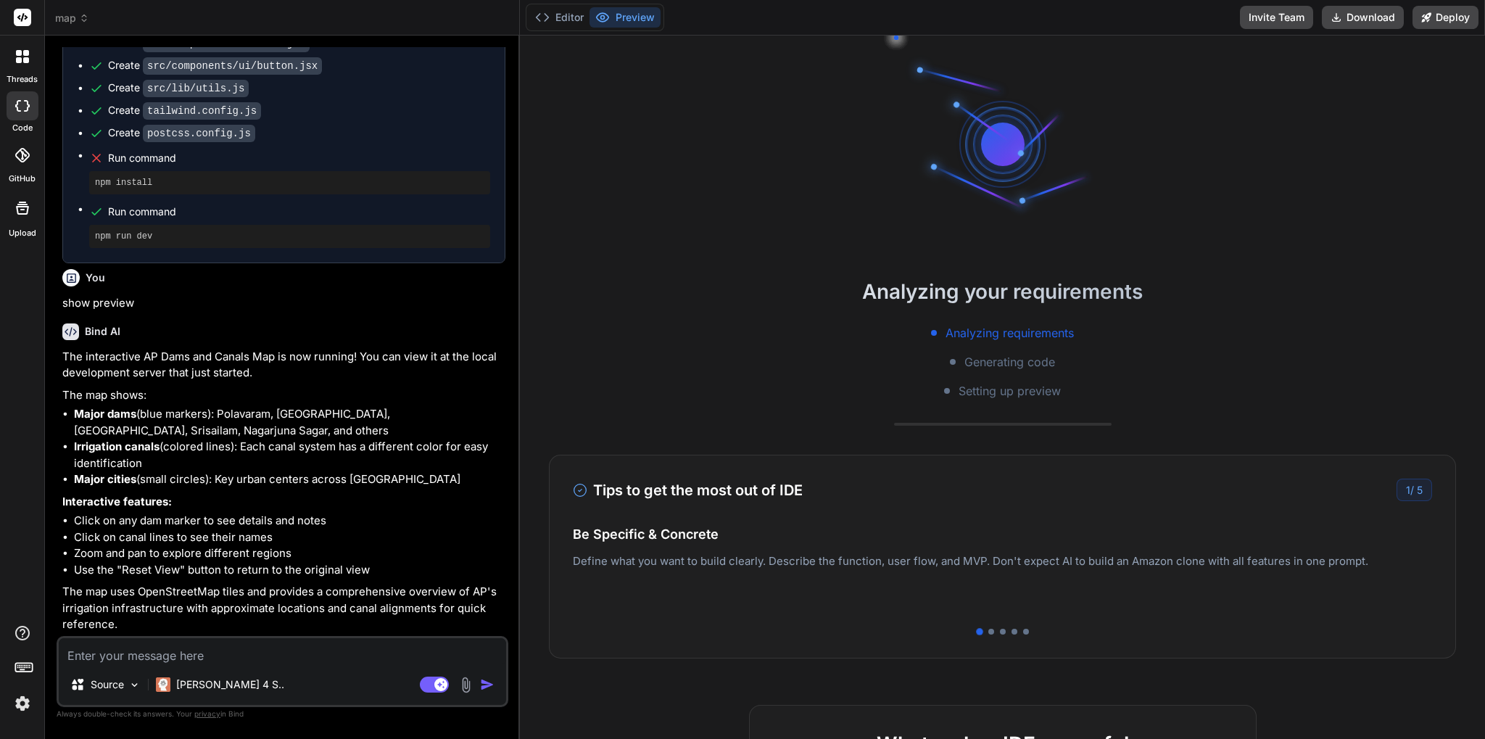
scroll to position [2314, 0]
type textarea "x"
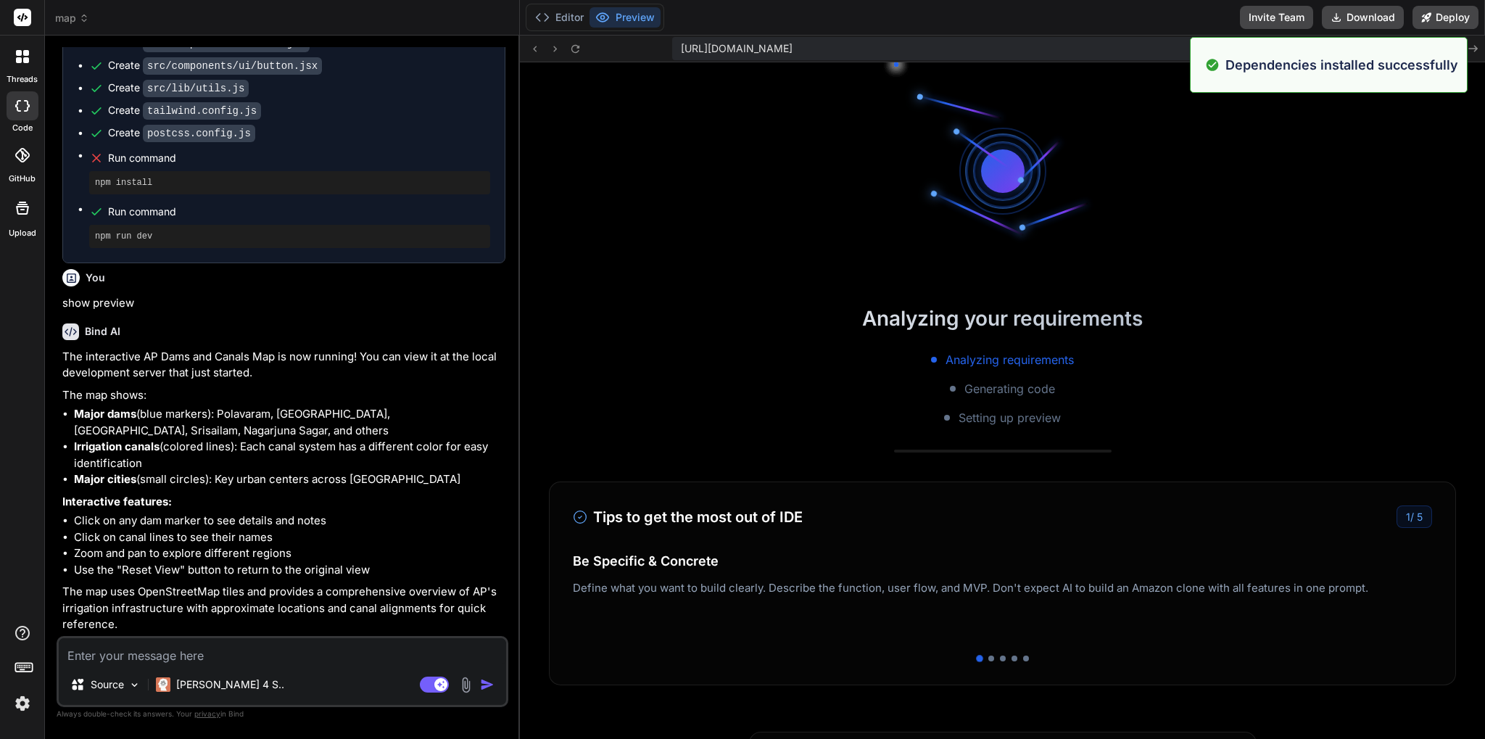
scroll to position [2535, 0]
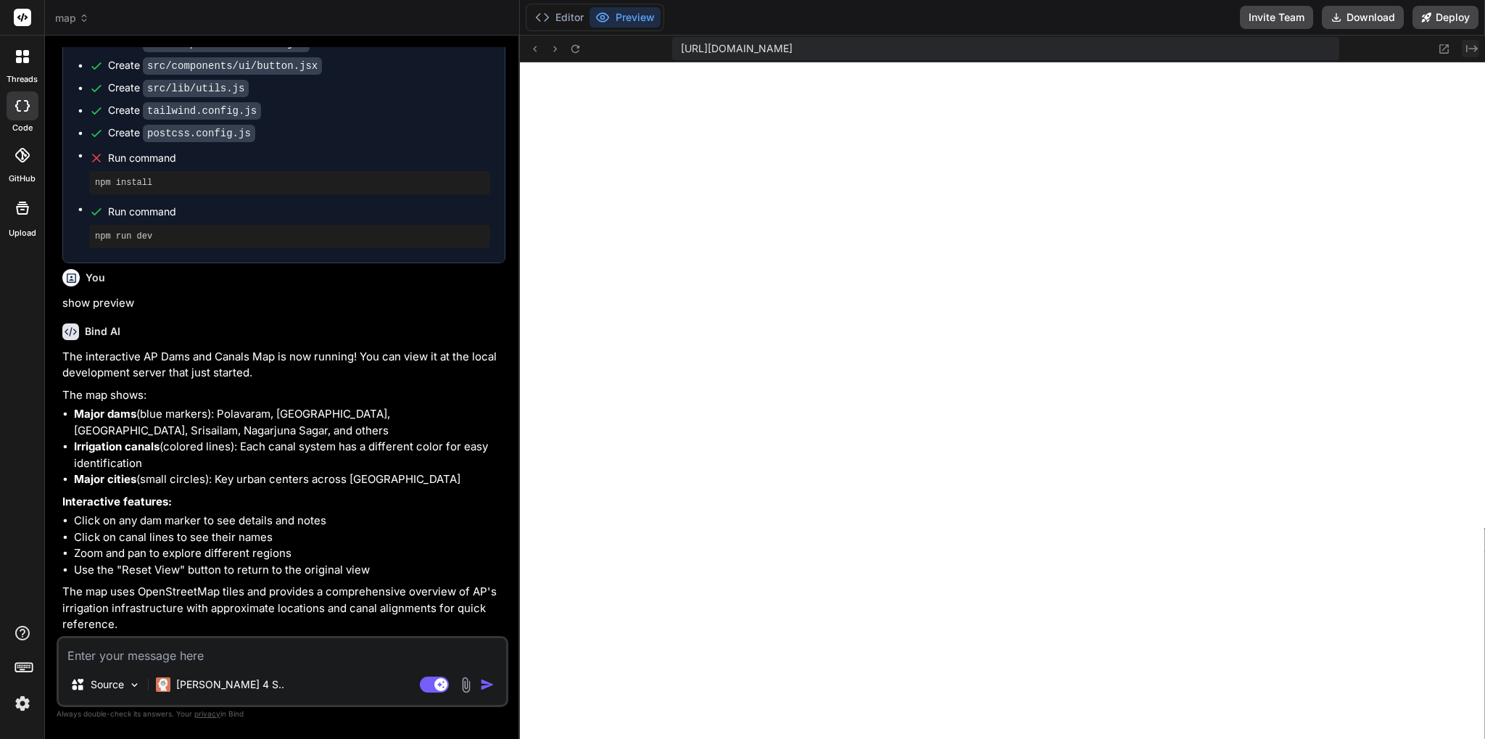
click at [1468, 51] on icon "Created with Pixso." at bounding box center [1472, 49] width 12 height 12
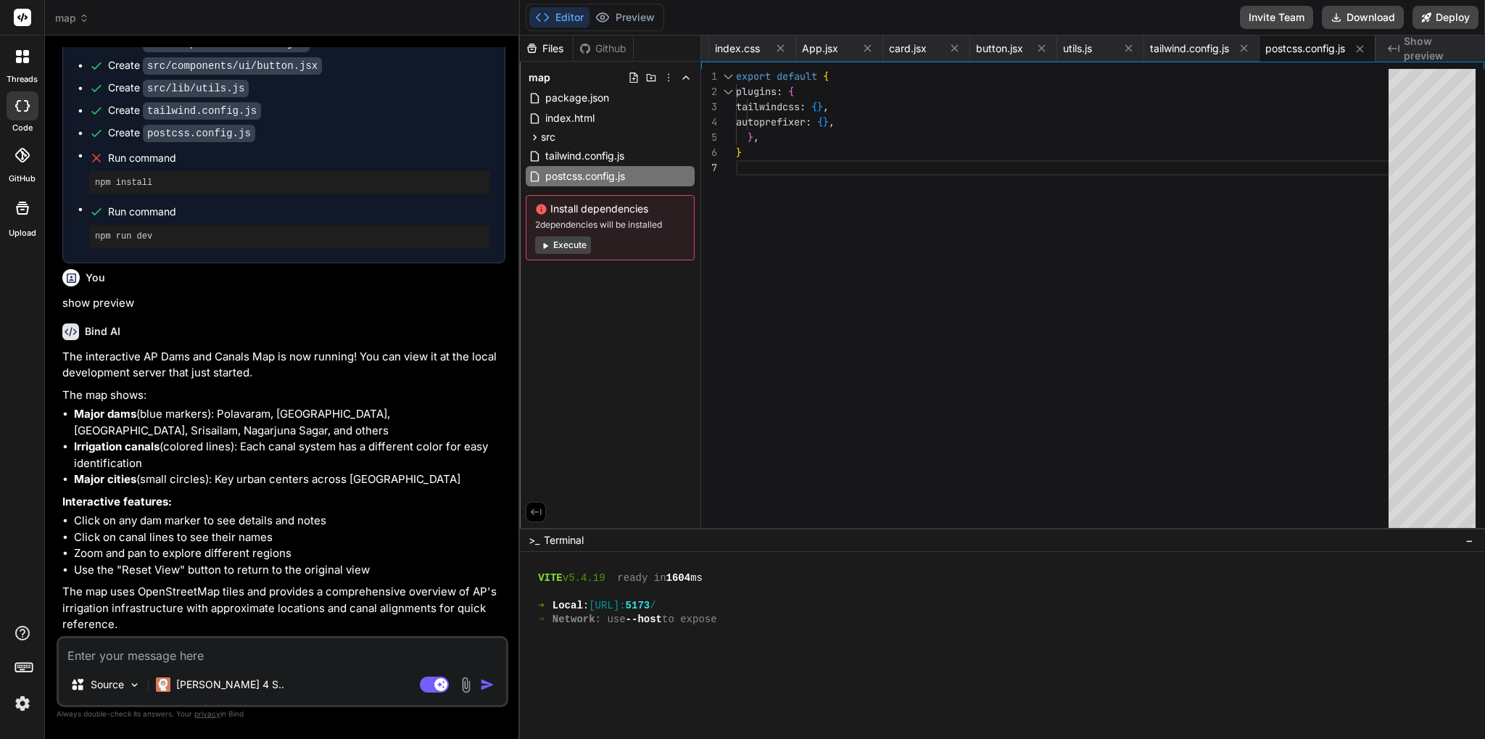
click at [1468, 51] on span "Show preview" at bounding box center [1439, 48] width 70 height 29
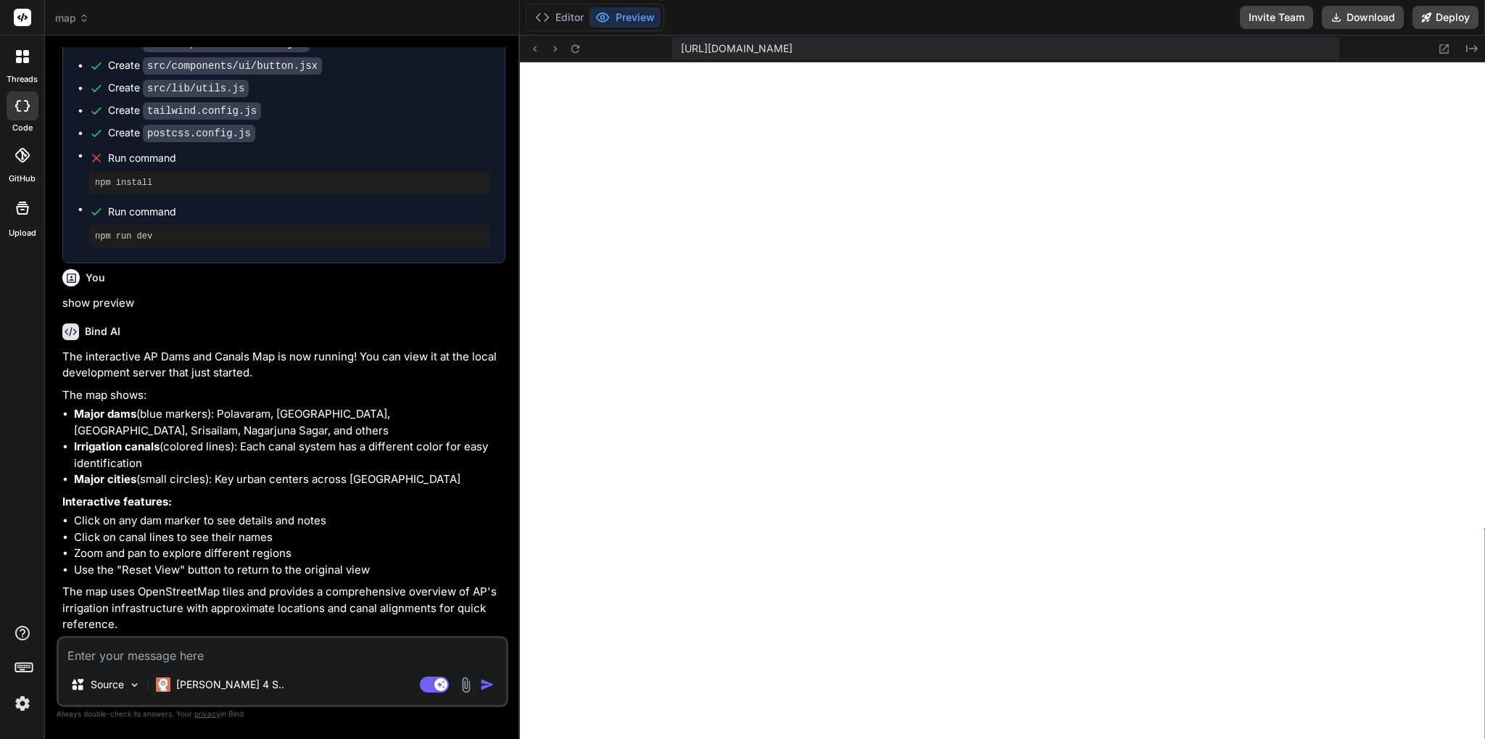
click at [346, 649] on textarea at bounding box center [282, 651] width 447 height 26
type textarea "o"
type textarea "x"
type textarea "on"
type textarea "x"
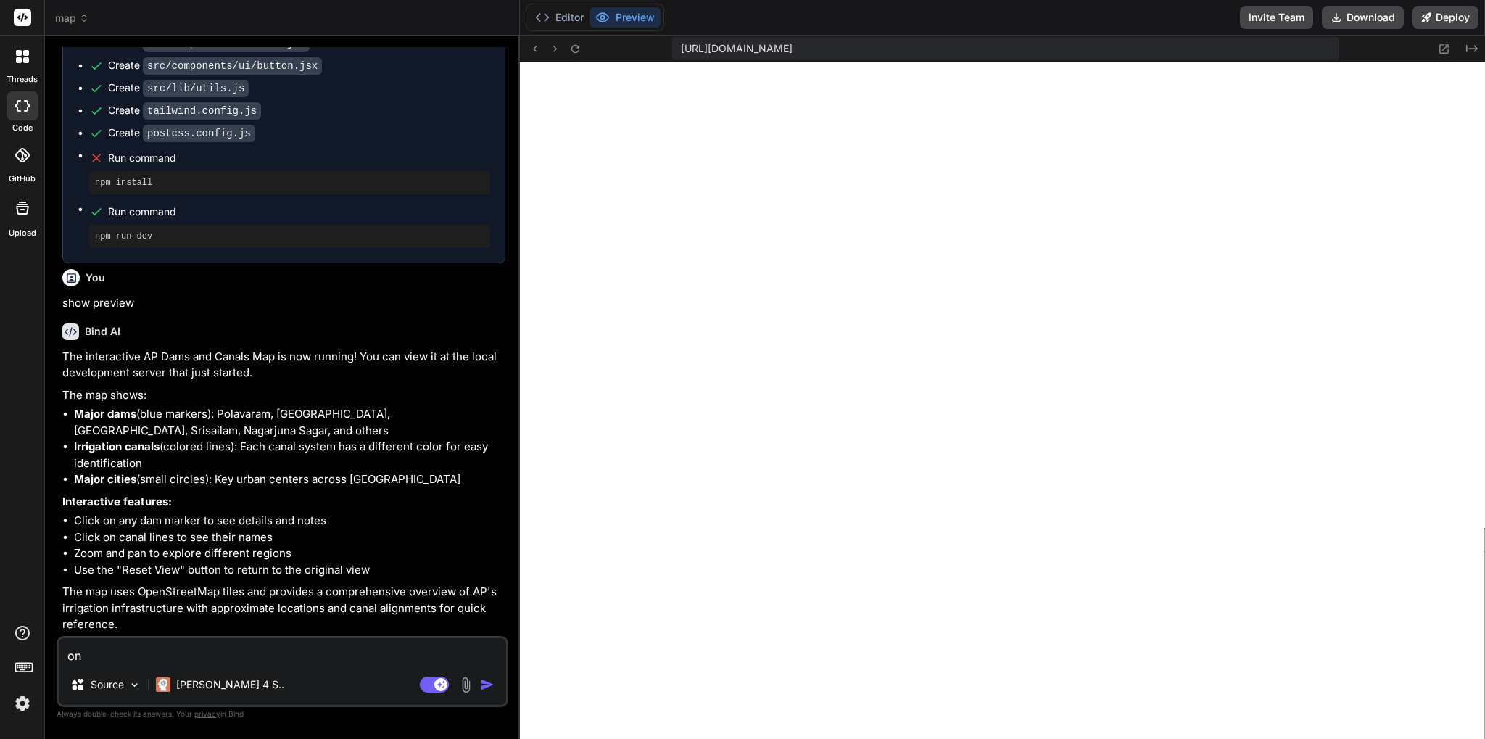
type textarea "onl"
type textarea "x"
type textarea "only"
type textarea "x"
type textarea "only"
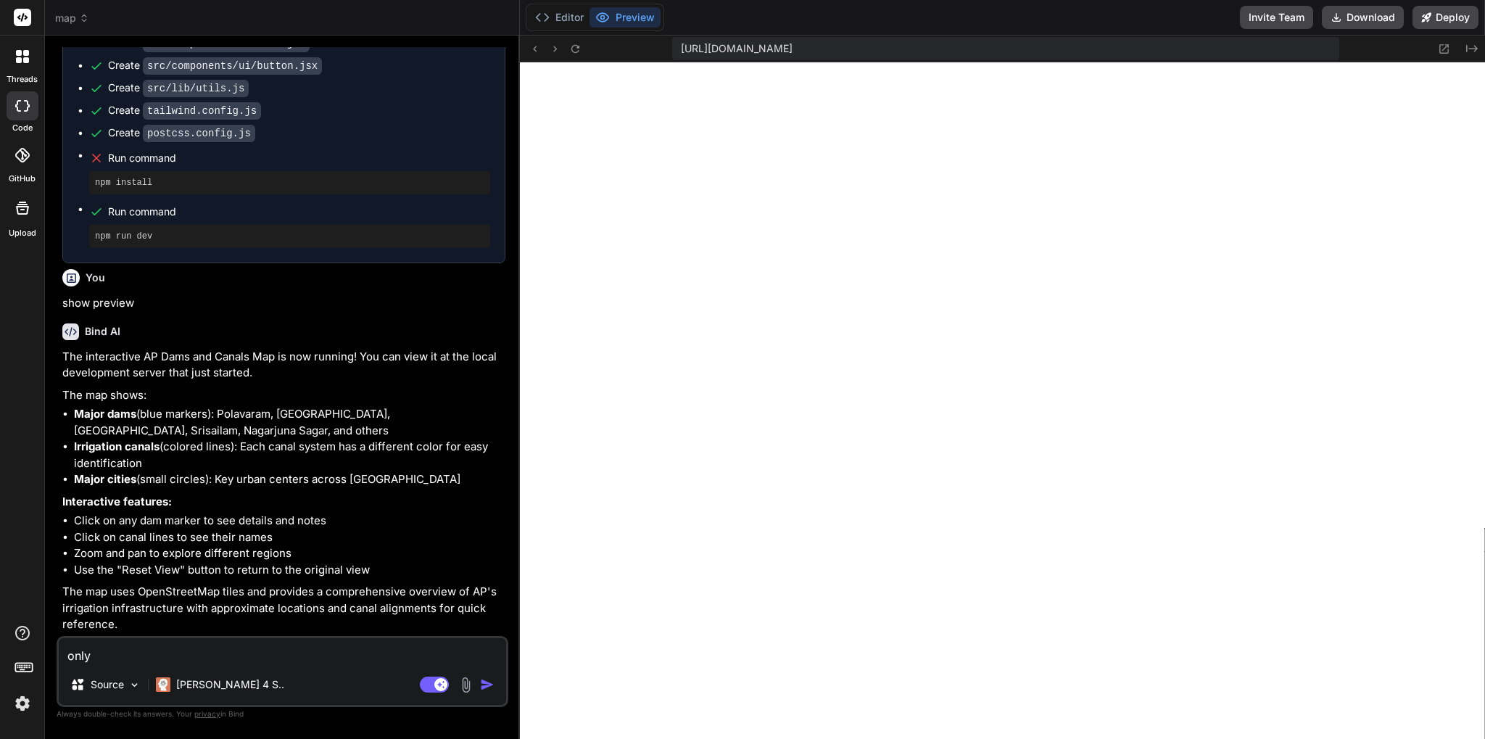
type textarea "x"
type textarea "only w"
type textarea "x"
type textarea "only wh"
type textarea "x"
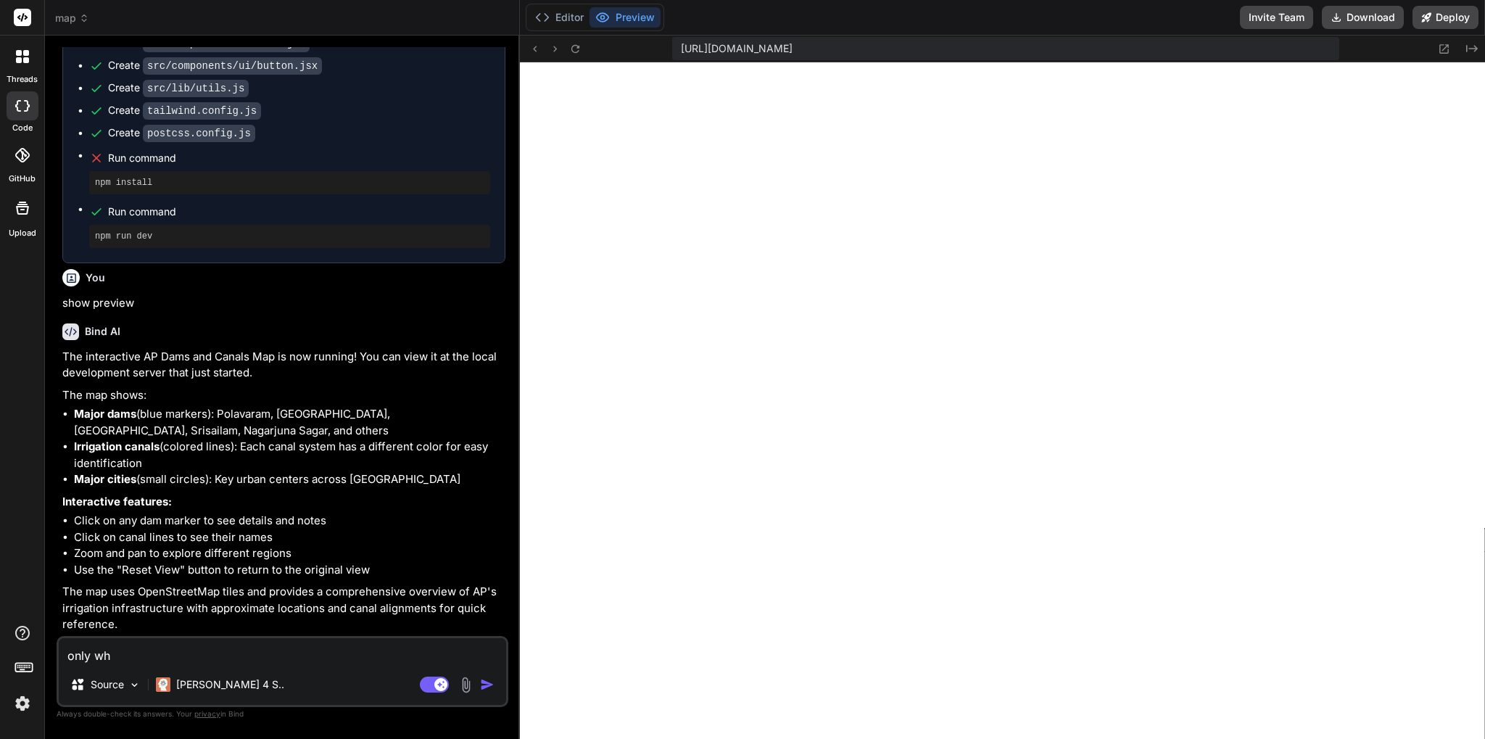
type textarea "only whi"
type textarea "x"
type textarea "only whit"
type textarea "x"
type textarea "only white"
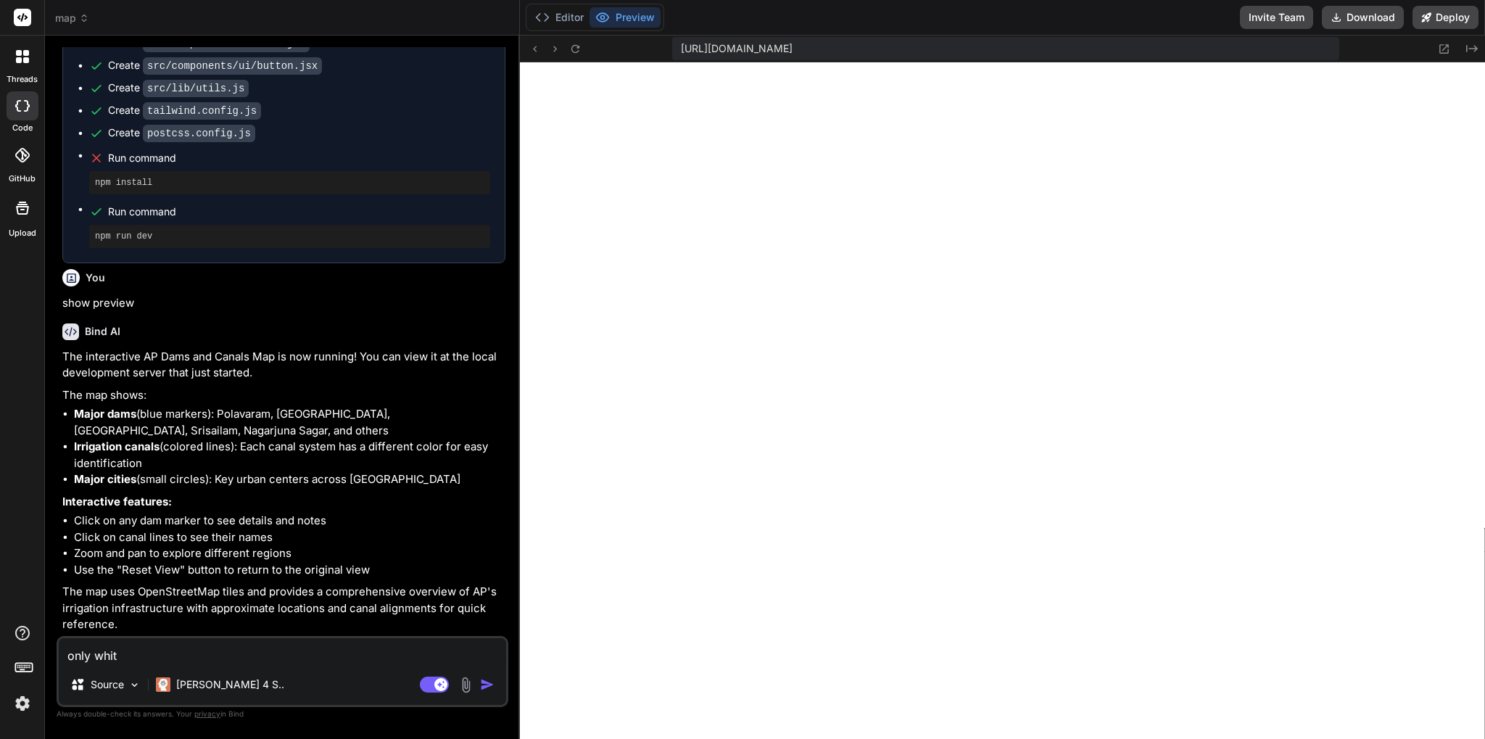
type textarea "x"
type textarea "only white"
type textarea "x"
type textarea "only white p"
type textarea "x"
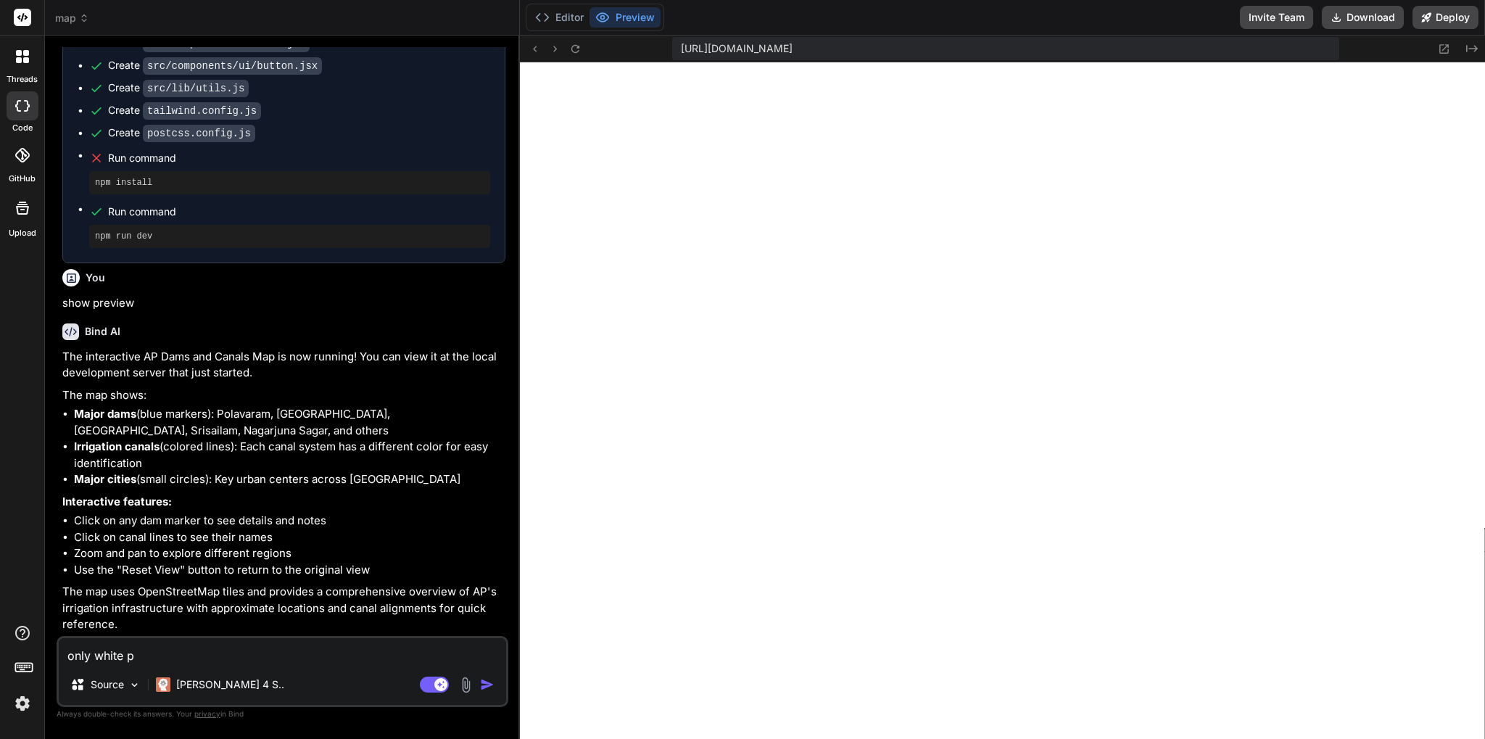
type textarea "only white pa"
type textarea "x"
type textarea "only white pag"
type textarea "x"
type textarea "only white page"
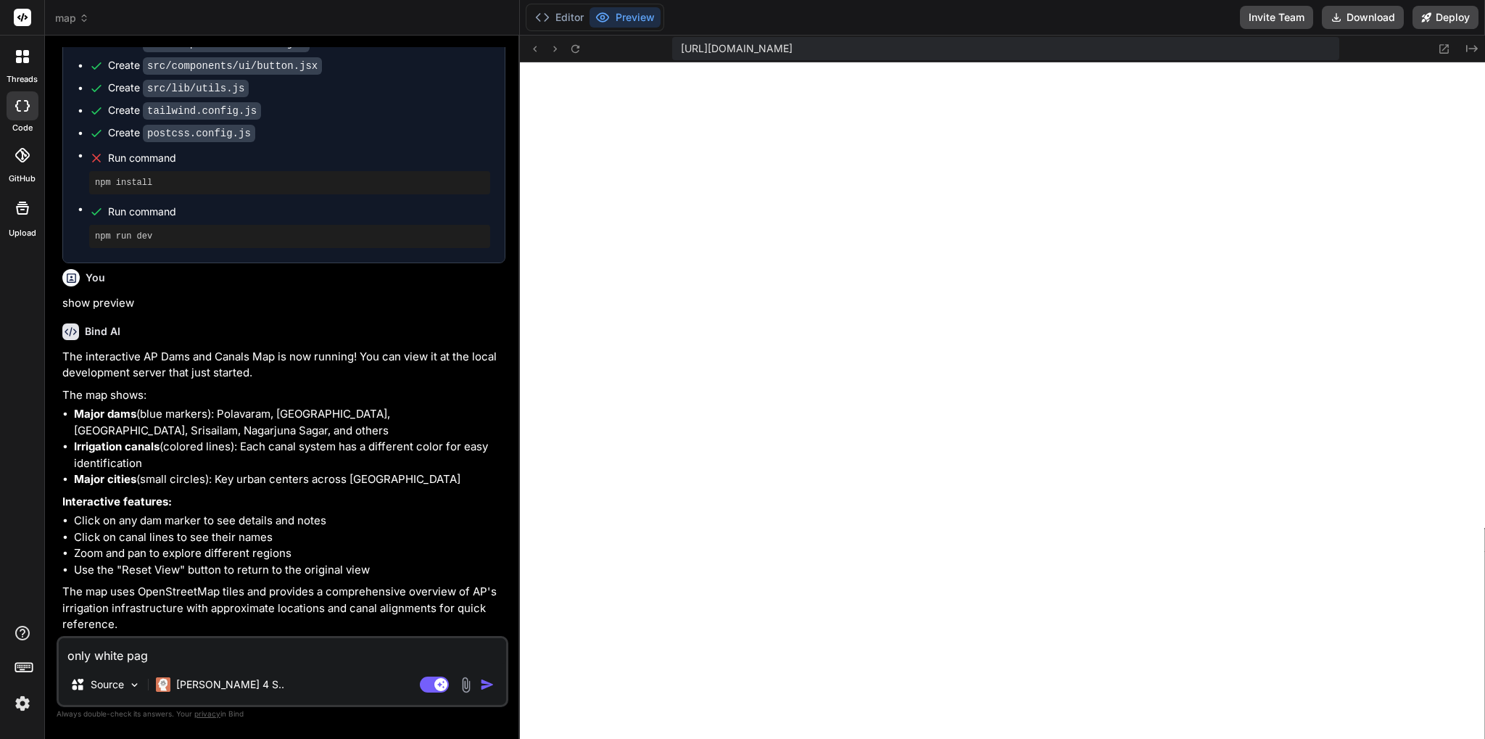
type textarea "x"
type textarea "only white page"
type textarea "x"
type textarea "only white page s"
type textarea "x"
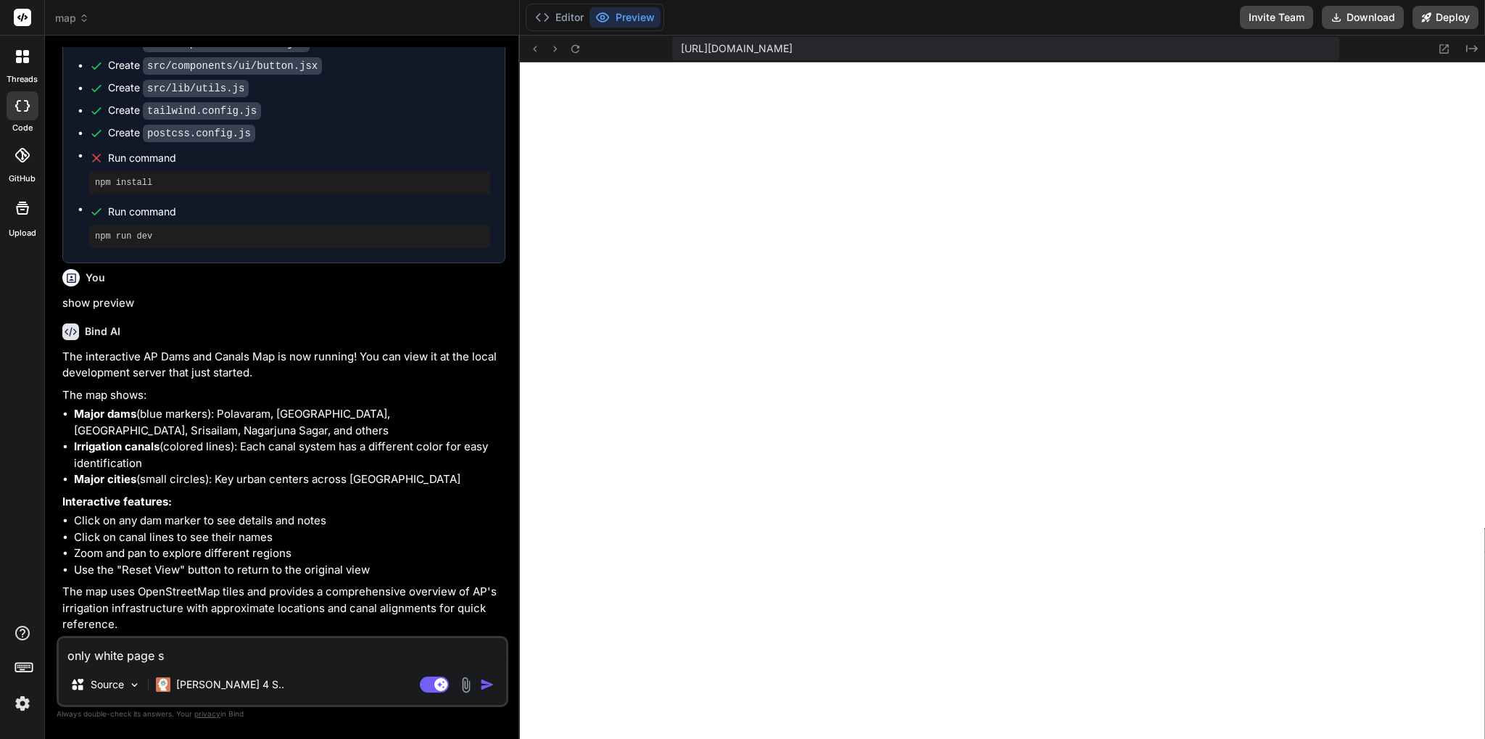
type textarea "only white page sh"
type textarea "x"
type textarea "only white page sho"
type textarea "x"
type textarea "only white page show"
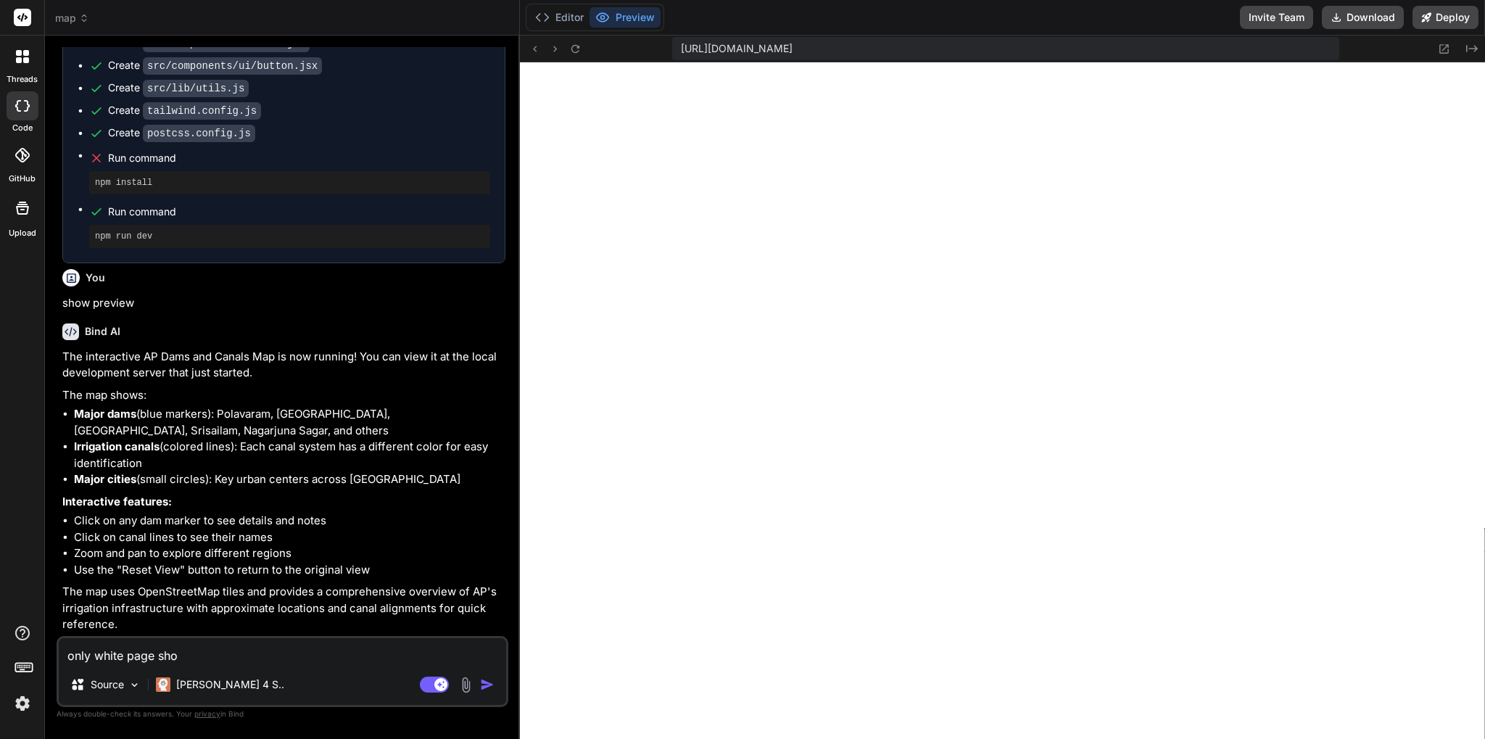
type textarea "x"
type textarea "only white page showi"
type textarea "x"
type textarea "only white page showin"
type textarea "x"
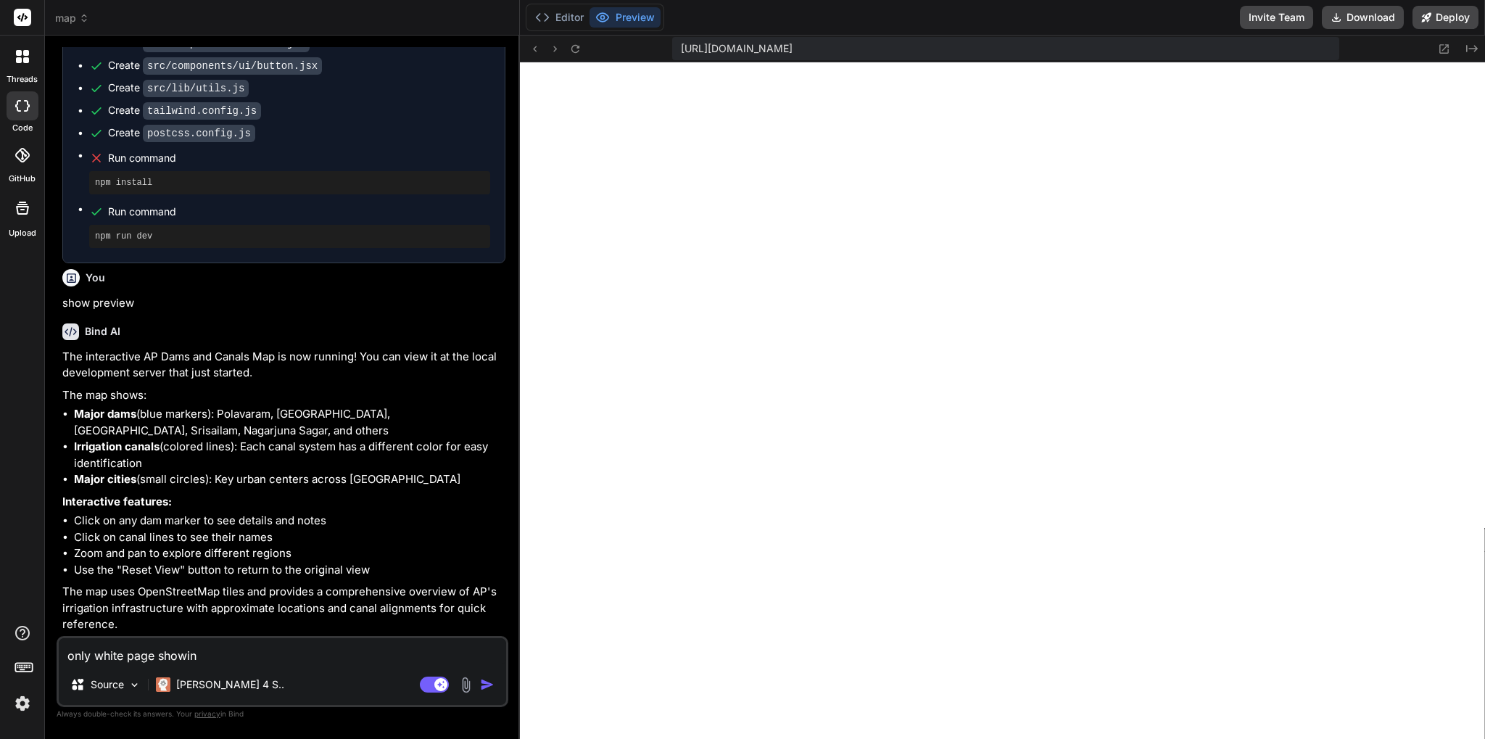
type textarea "only white page showing"
type textarea "x"
type textarea "only white page showing\"
type textarea "x"
type textarea "only white page showing"
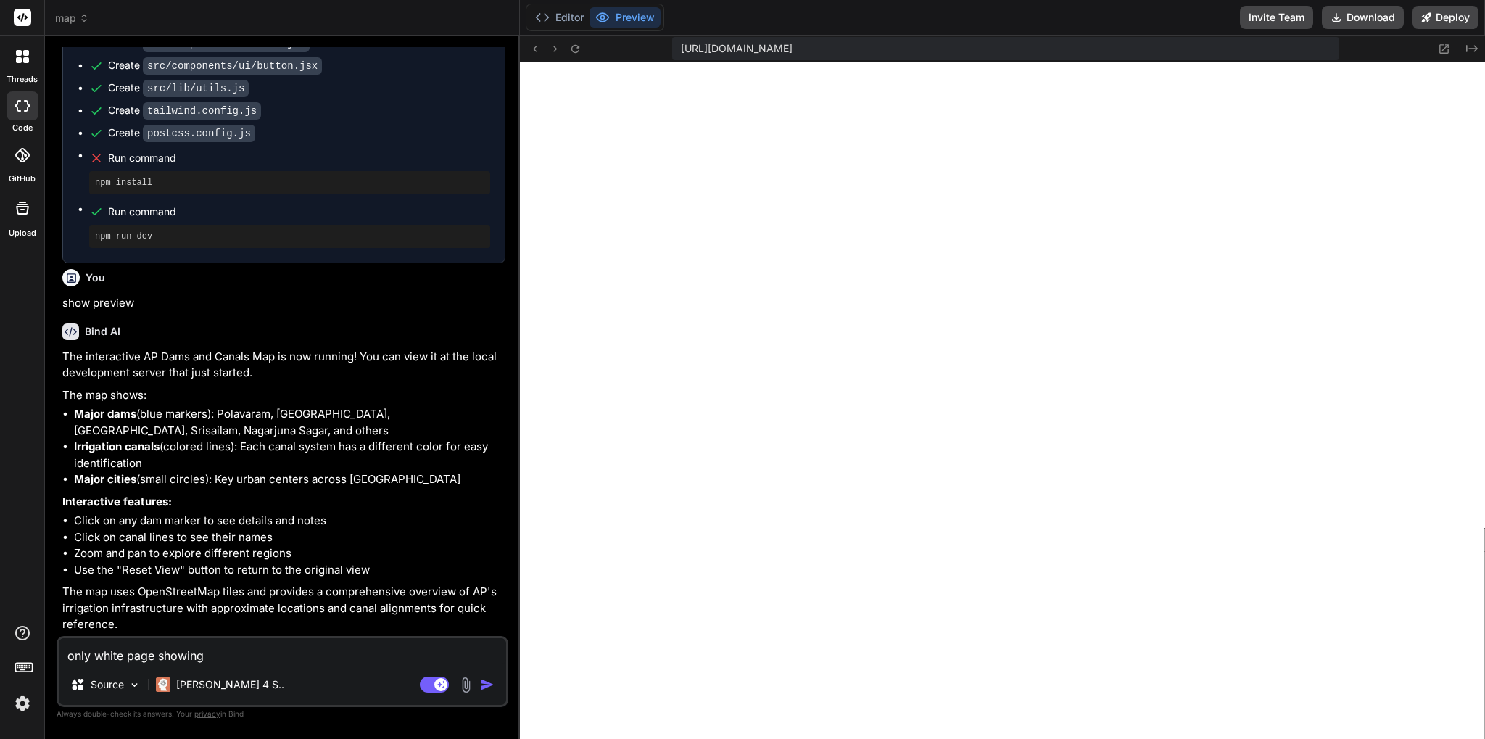
type textarea "x"
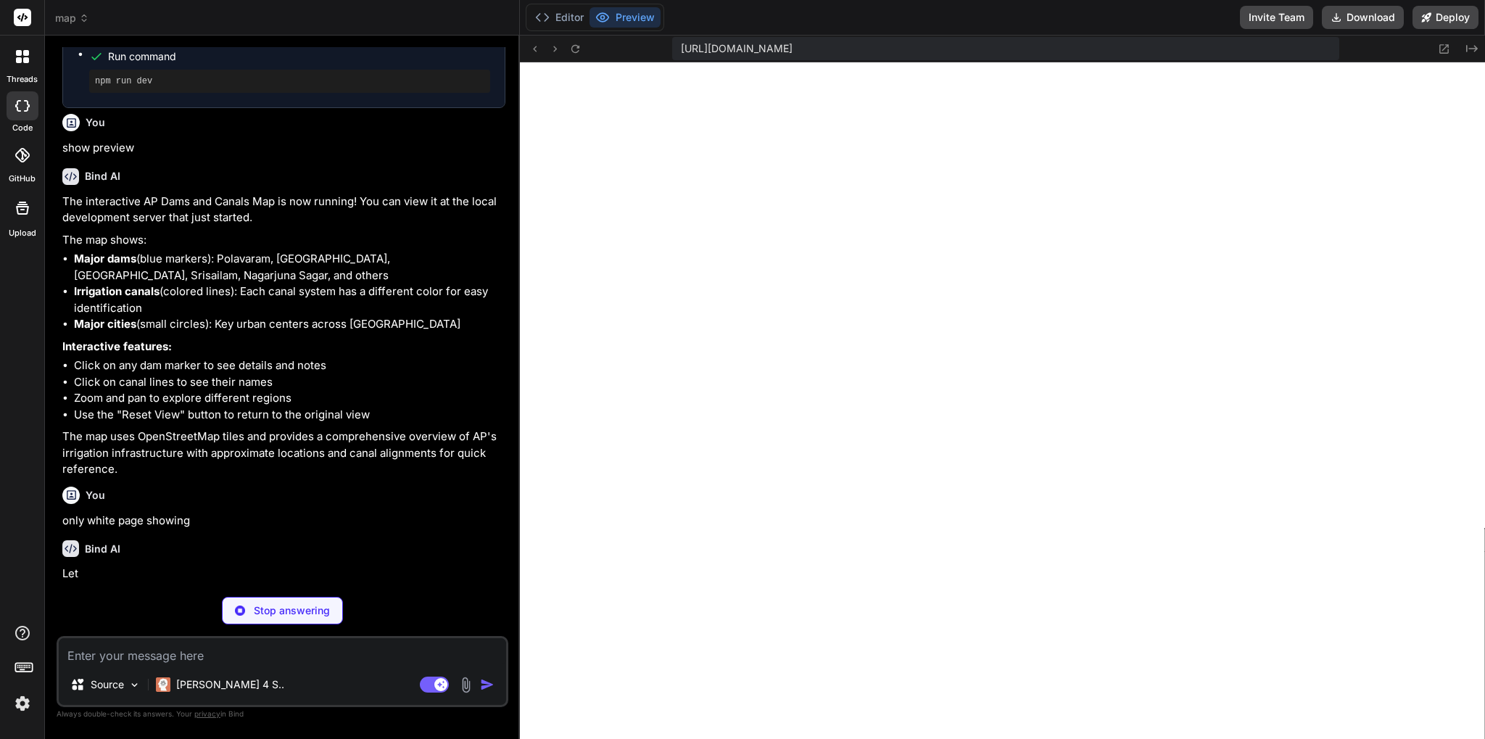
scroll to position [1947, 0]
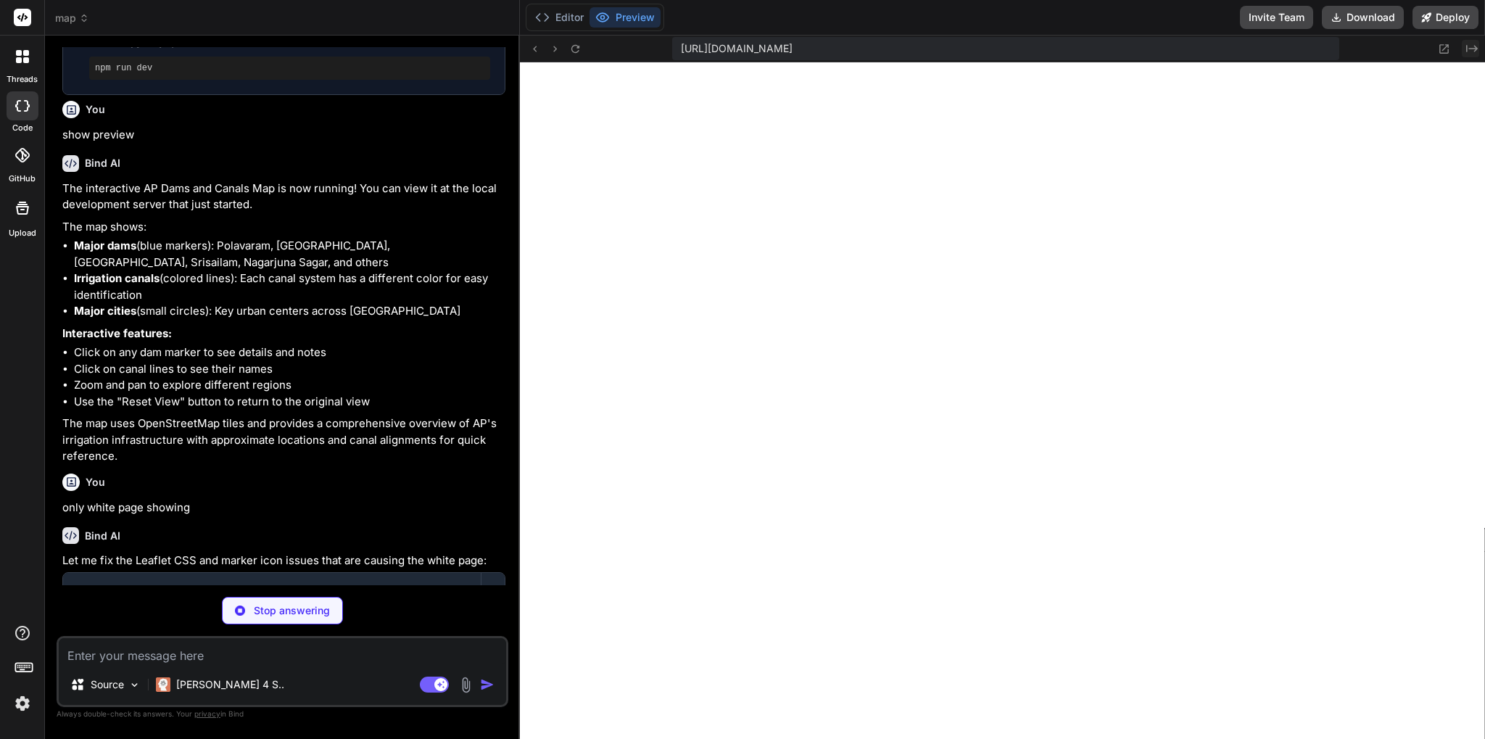
click at [1467, 45] on icon "Created with Pixso." at bounding box center [1472, 49] width 12 height 12
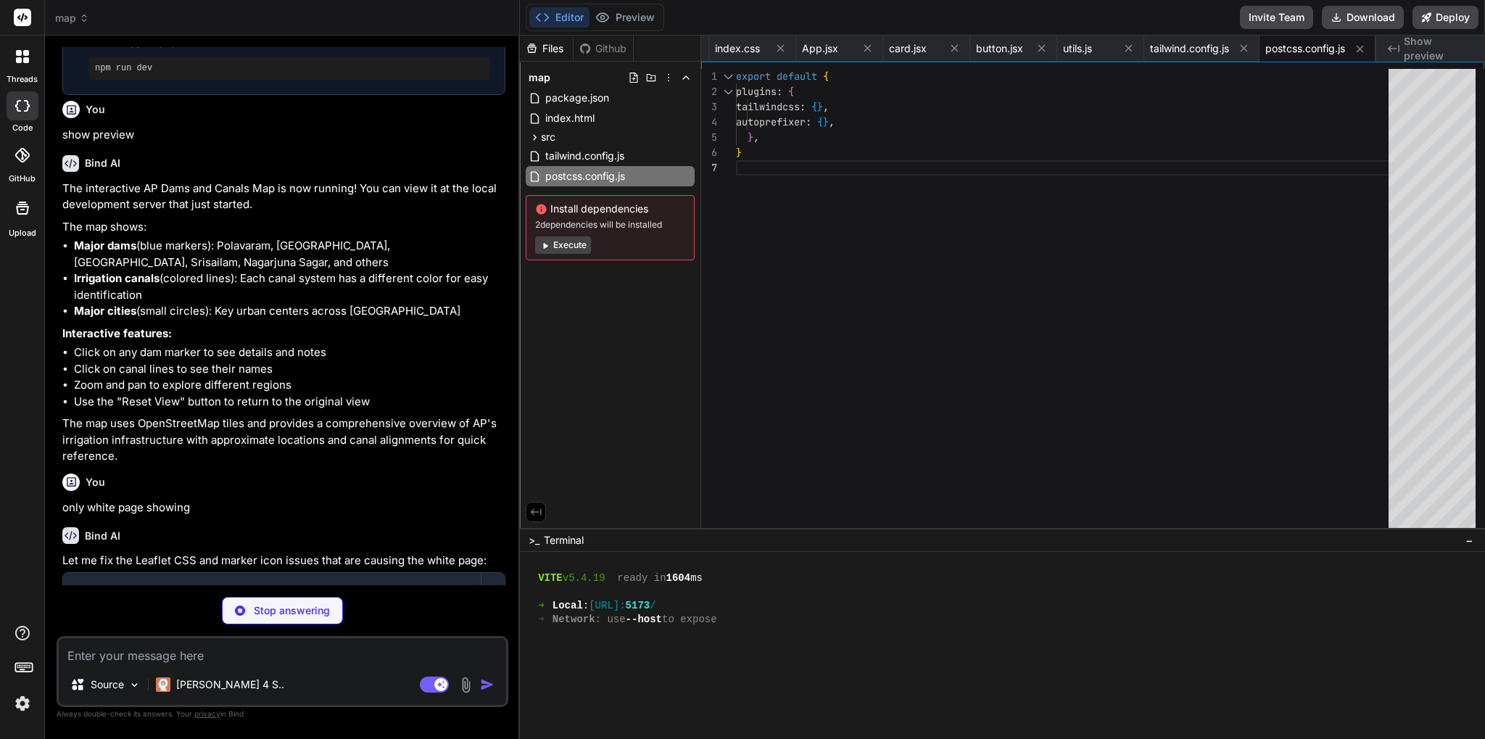
scroll to position [0, 270]
click at [1430, 55] on span "Show preview" at bounding box center [1439, 48] width 70 height 29
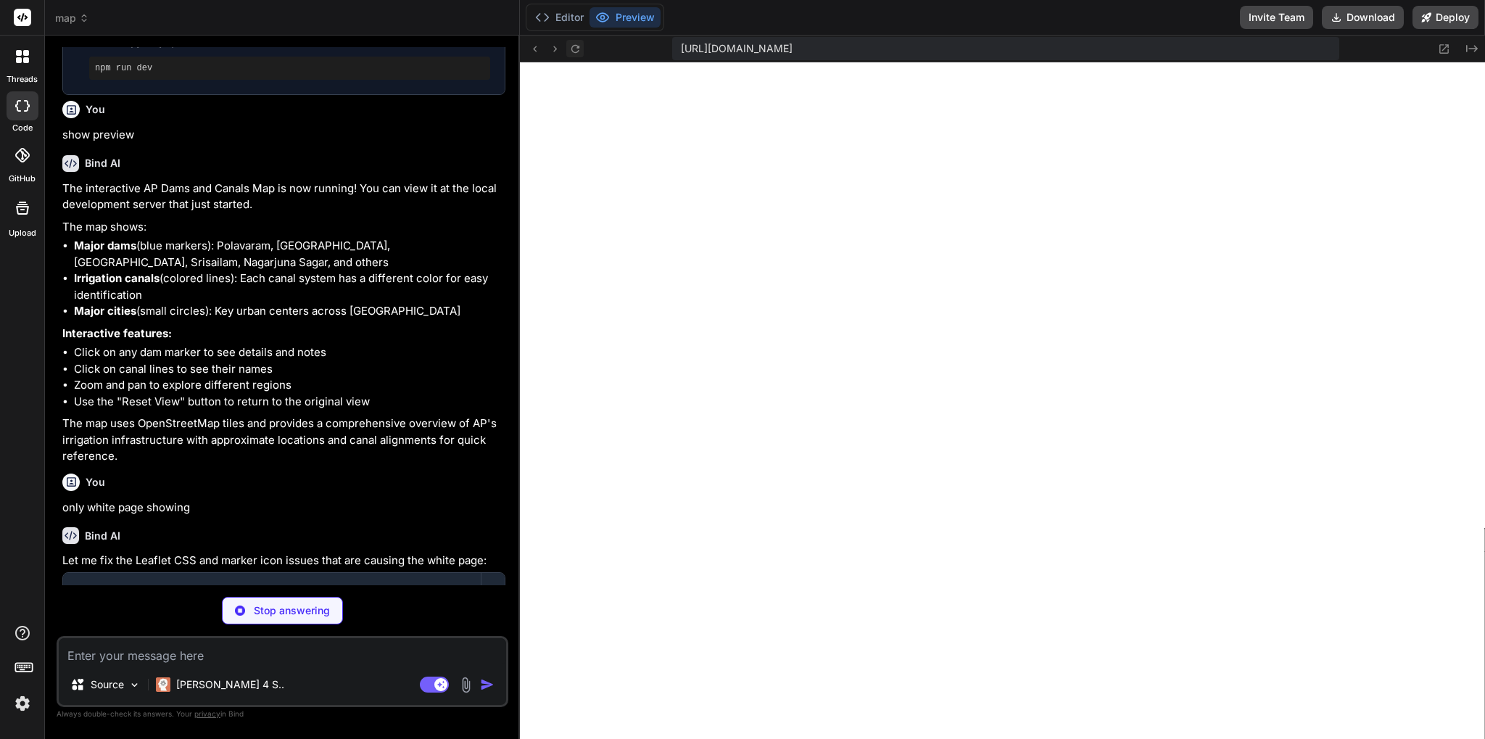
click at [576, 51] on icon at bounding box center [575, 49] width 12 height 12
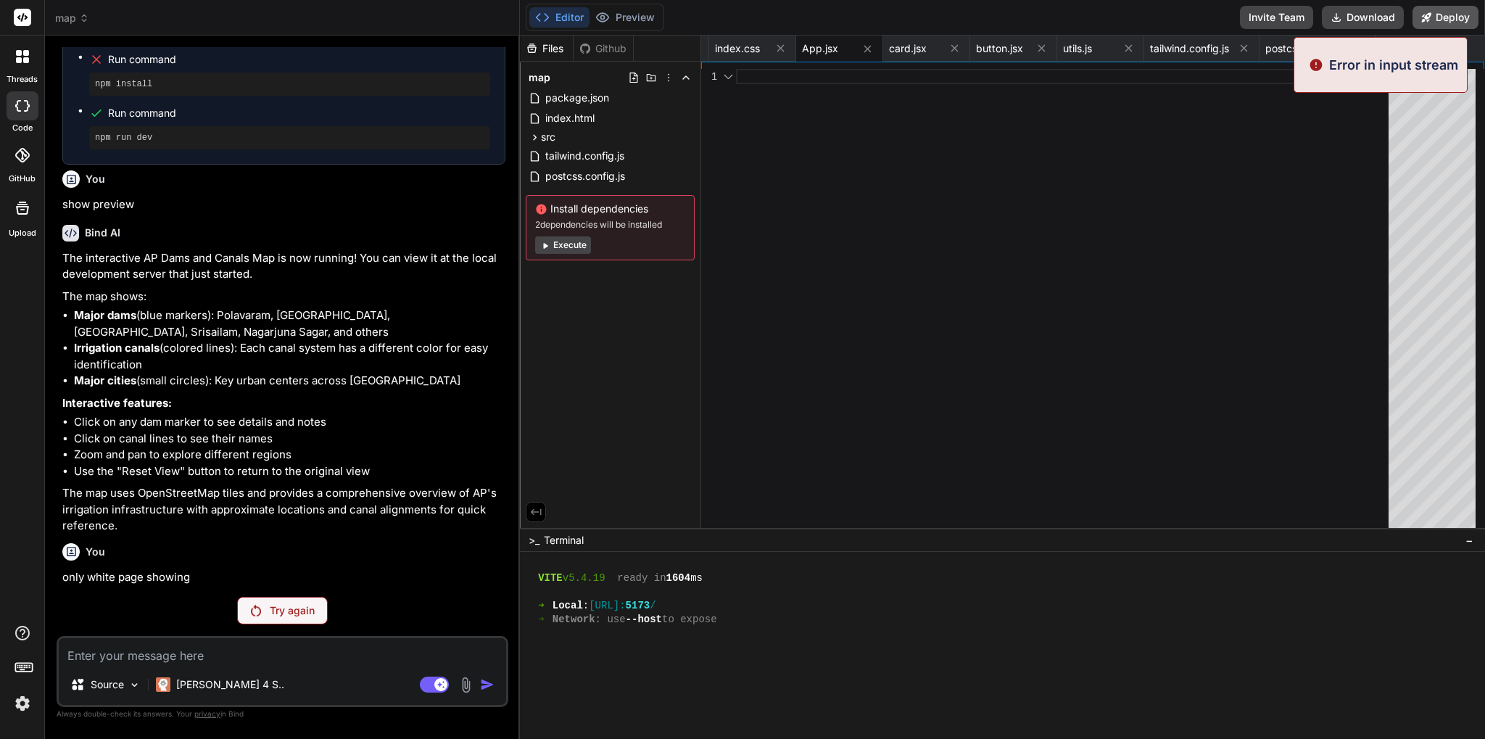
type textarea "x"
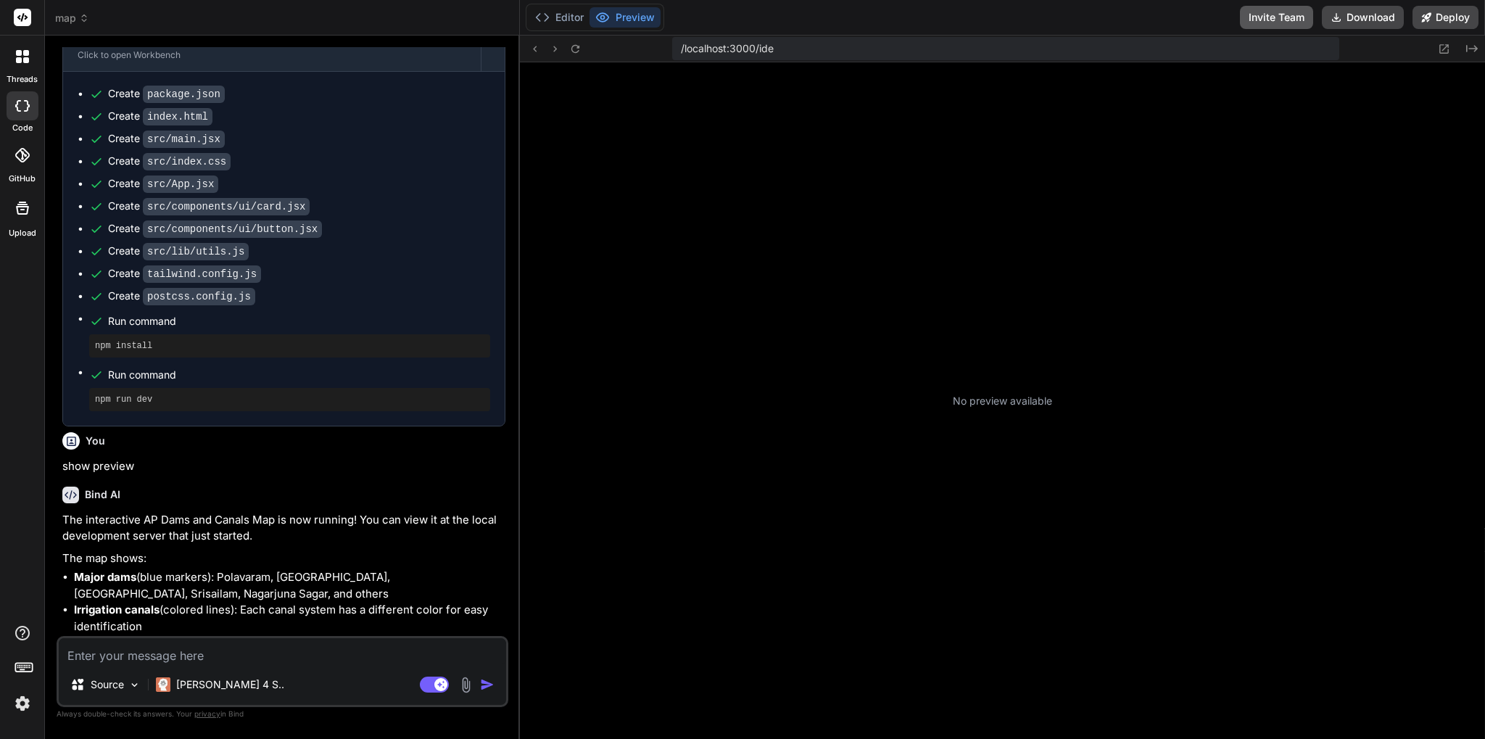
scroll to position [124, 0]
type textarea "x"
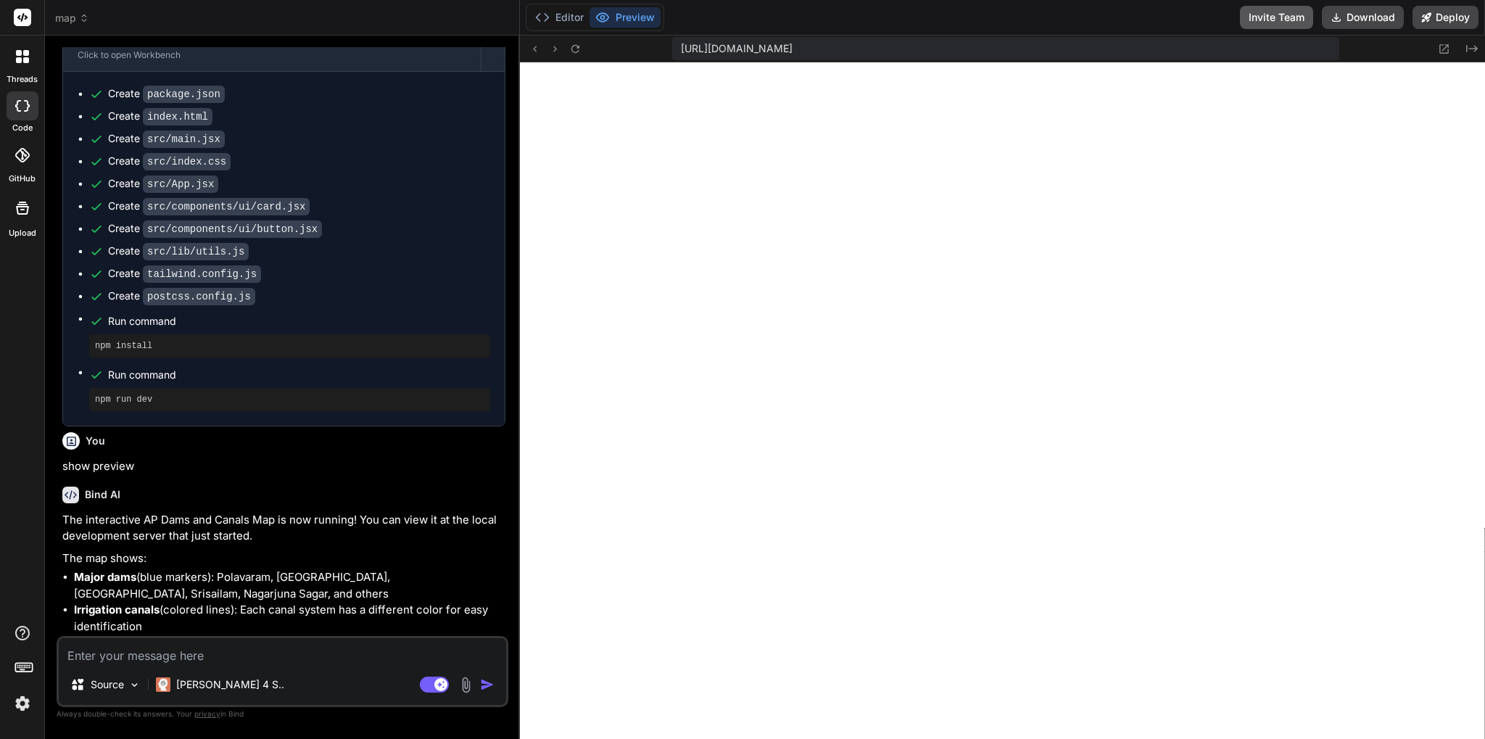
scroll to position [496, 0]
click at [83, 660] on textarea at bounding box center [282, 651] width 447 height 26
paste textarea "[plugin:vite:css] [postcss] /home/u3uk0f35zsjjbn9cprh6fq9h0p4tm2-wnxx-kh3hqob7/…"
type textarea "[plugin:vite:css] [postcss] /home/u3uk0f35zsjjbn9cprh6fq9h0p4tm2-wnxx-kh3hqob7/…"
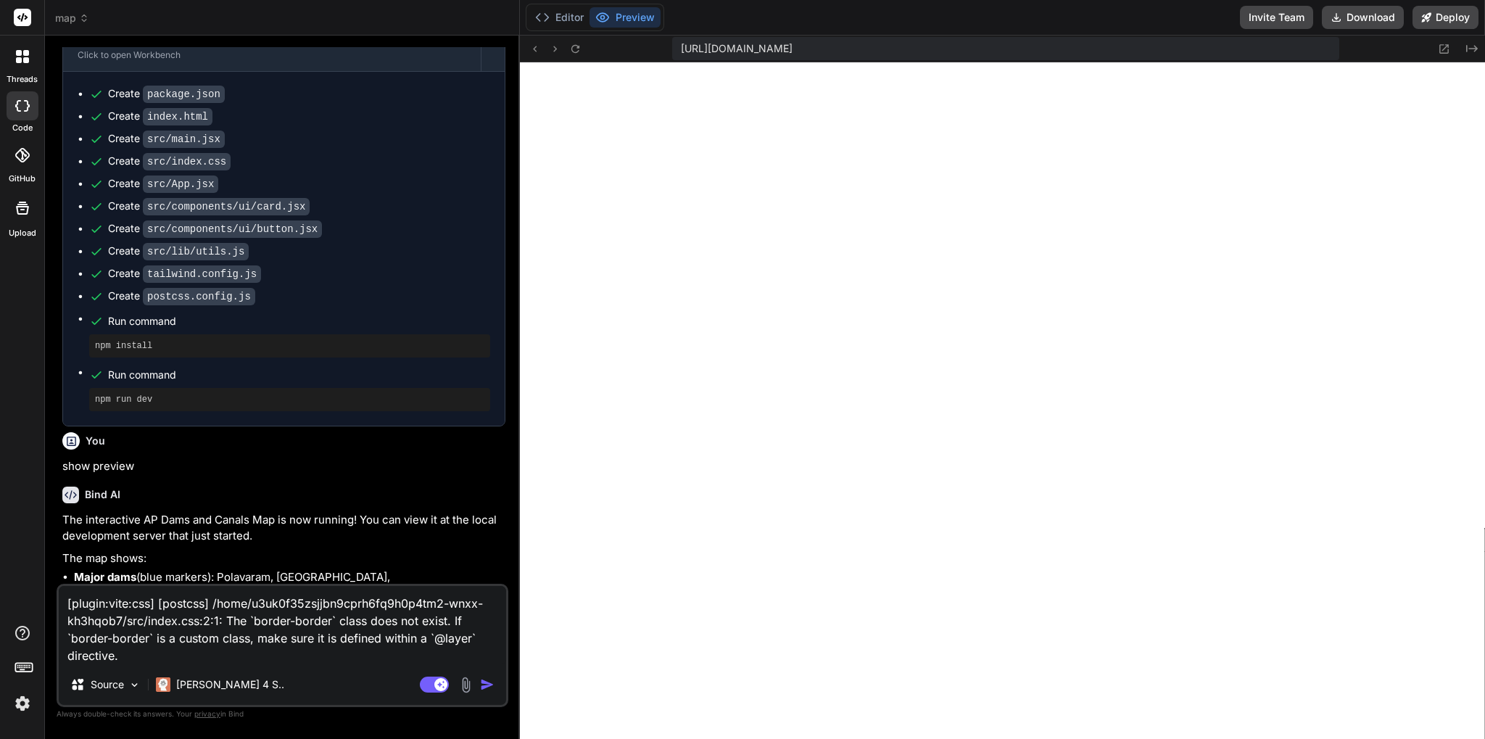
type textarea "x"
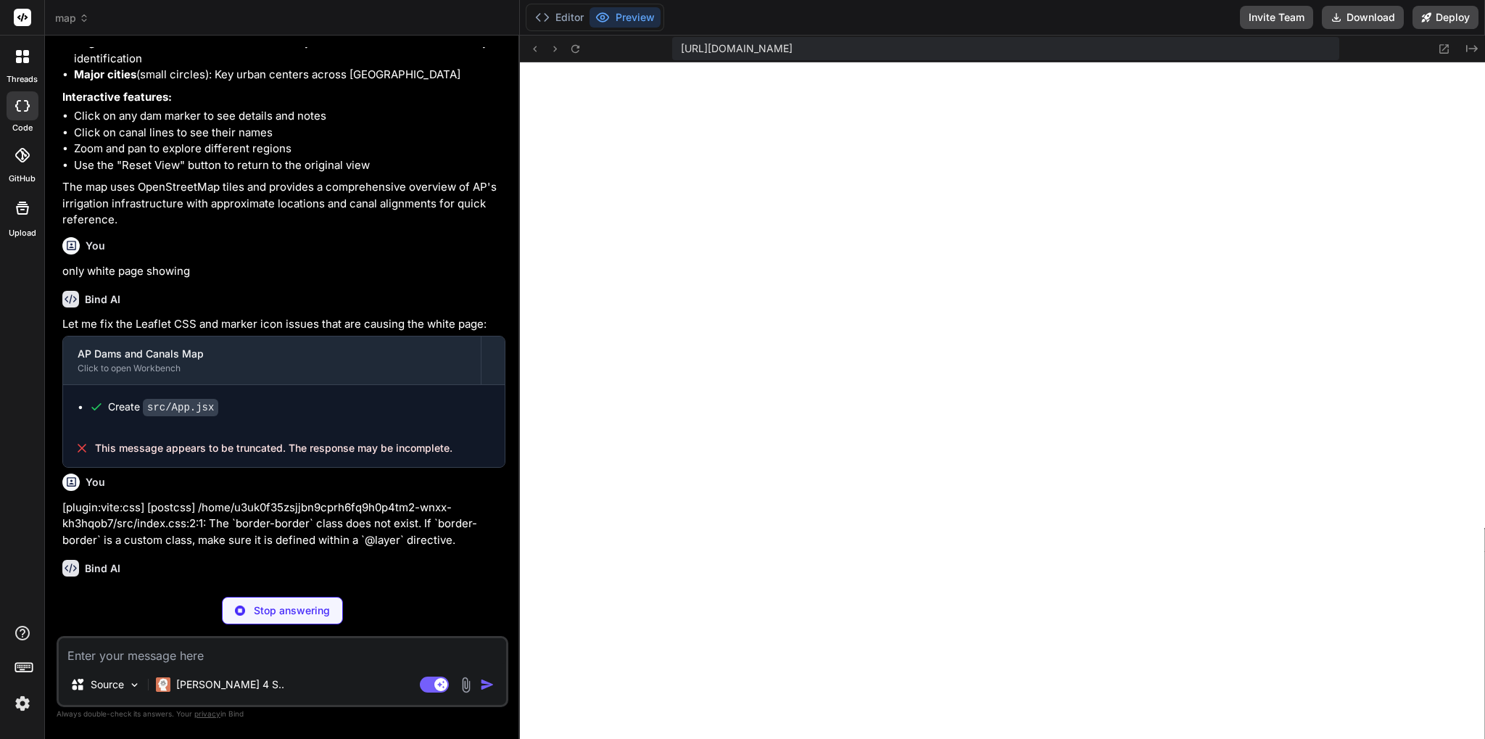
scroll to position [1901, 0]
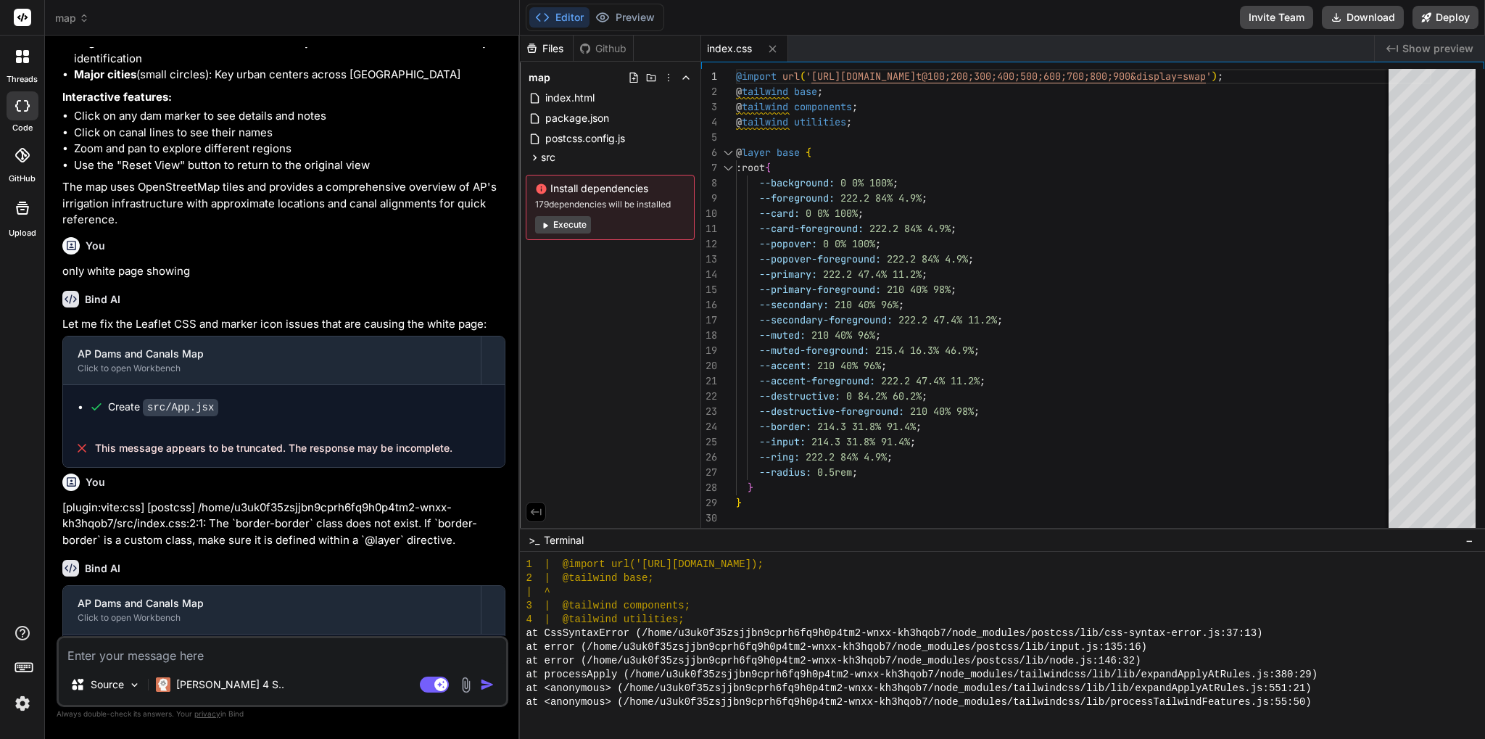
type textarea "x"
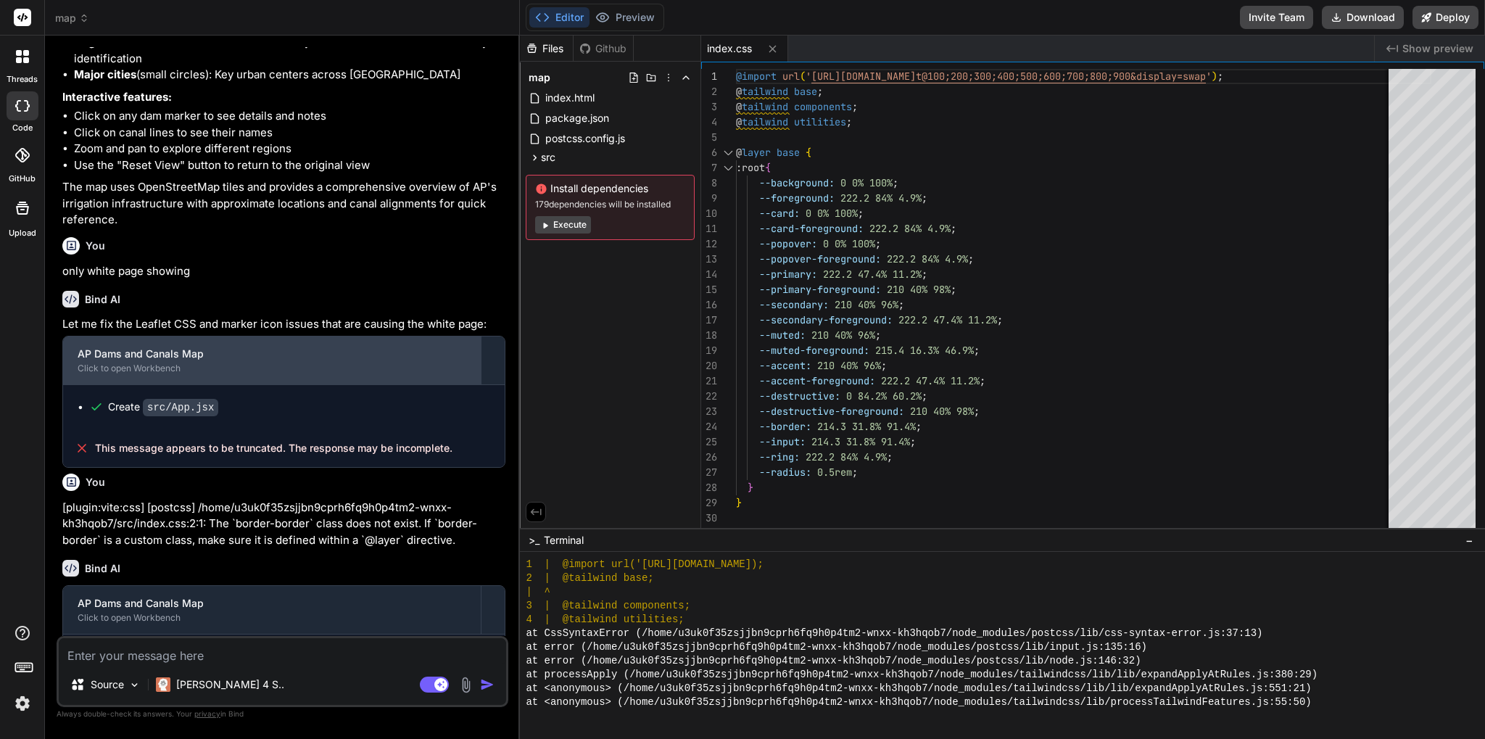
scroll to position [1945, 0]
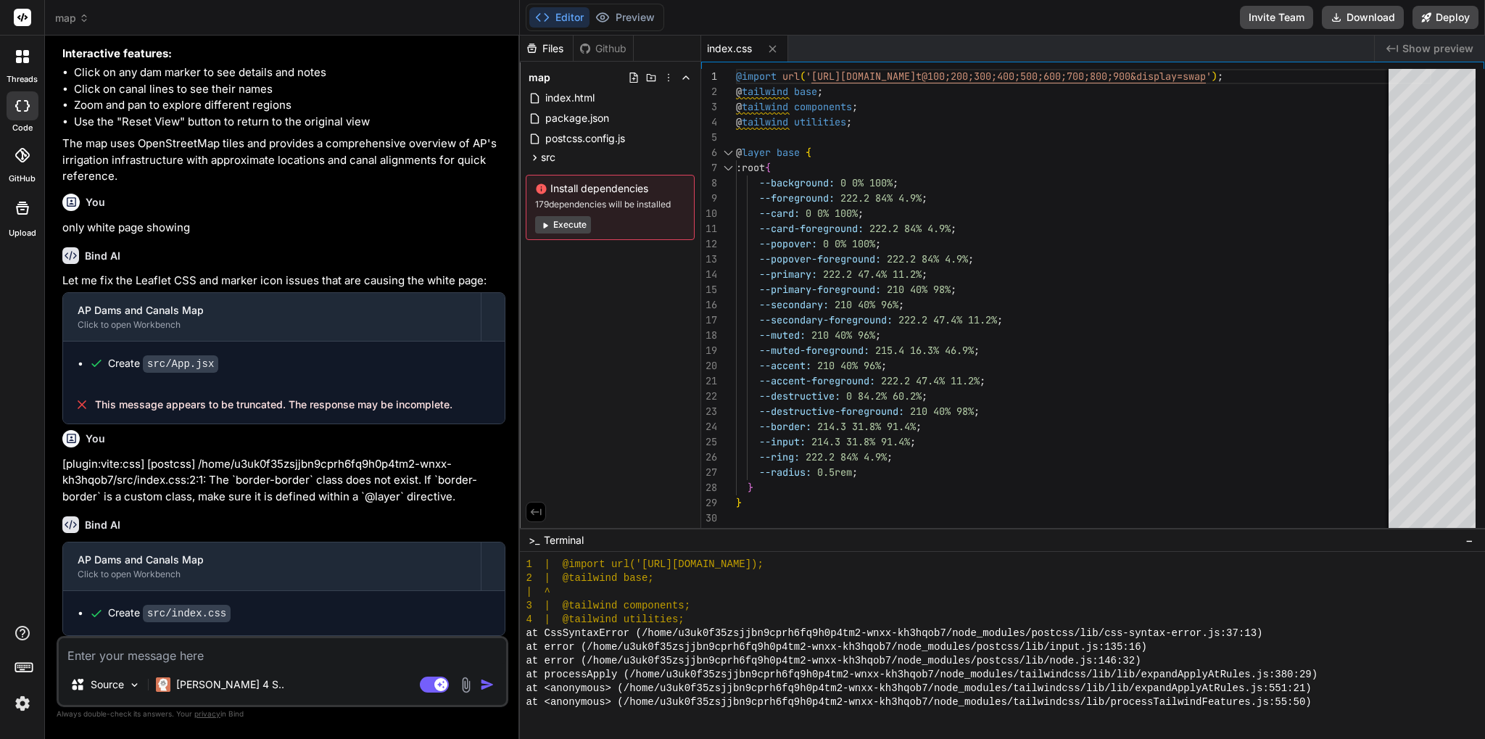
click at [1435, 42] on span "Show preview" at bounding box center [1437, 48] width 71 height 15
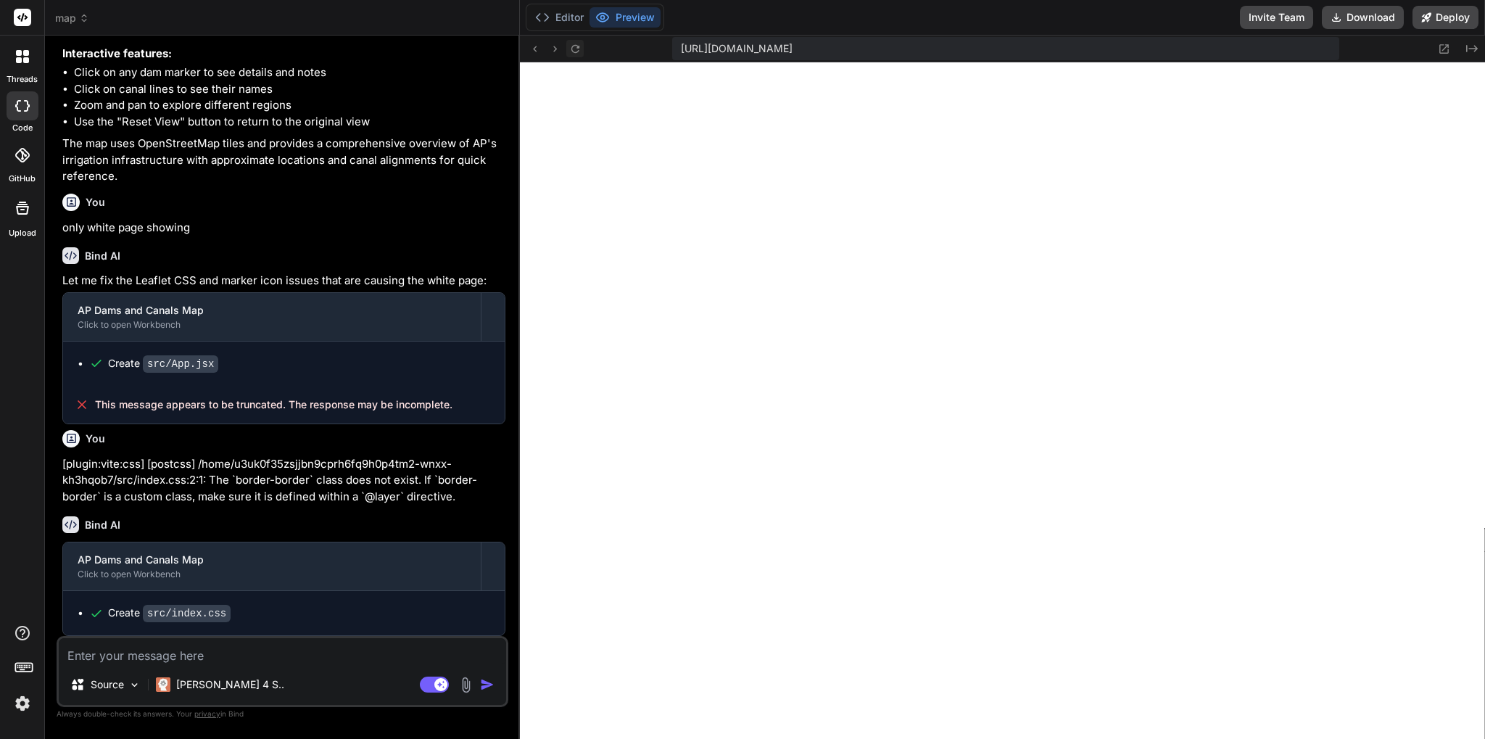
click at [580, 51] on icon at bounding box center [575, 49] width 12 height 12
